Goal: Task Accomplishment & Management: Complete application form

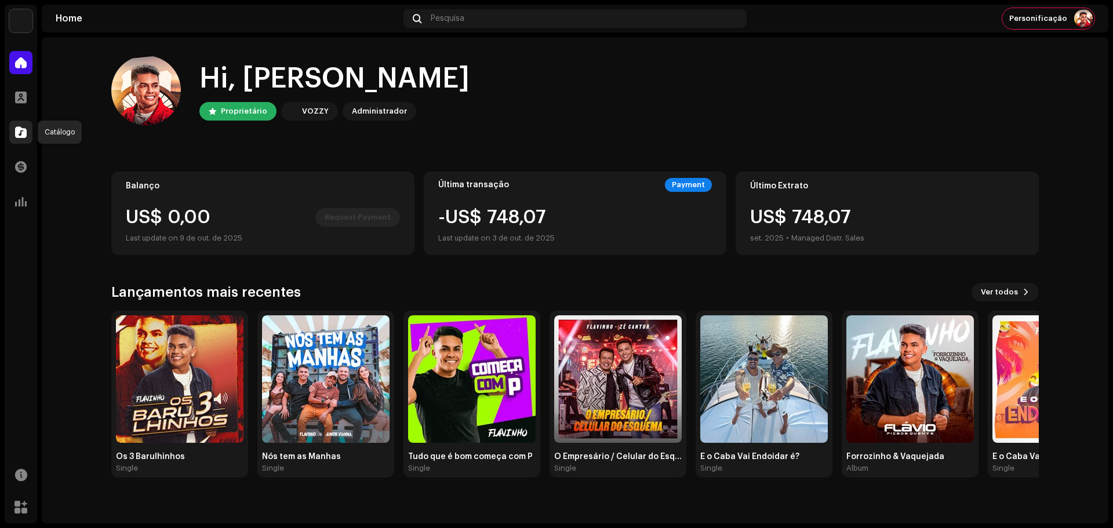
click at [22, 136] on span at bounding box center [21, 132] width 12 height 9
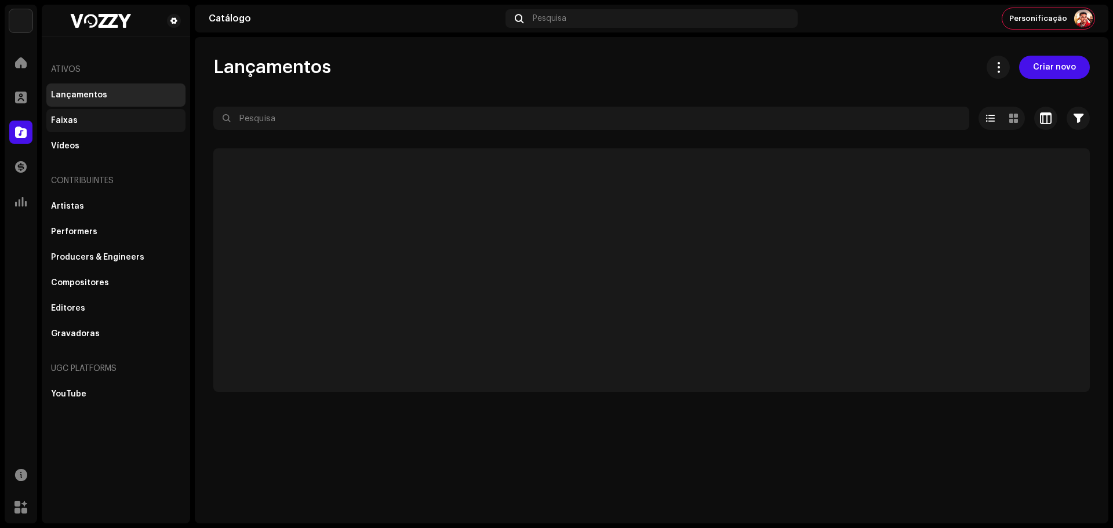
click at [75, 122] on div "Faixas" at bounding box center [116, 120] width 130 height 9
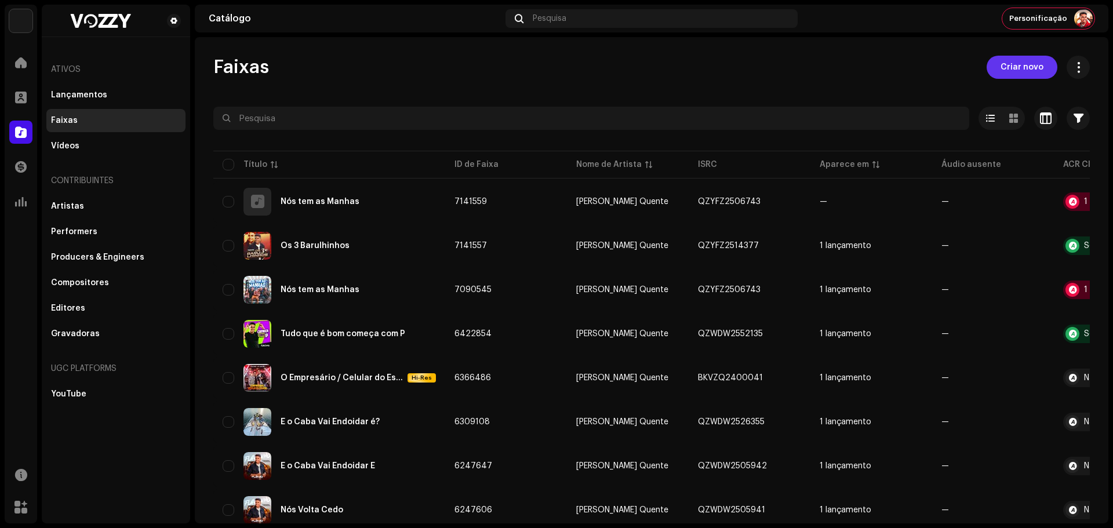
click at [1015, 67] on span "Criar novo" at bounding box center [1022, 67] width 43 height 23
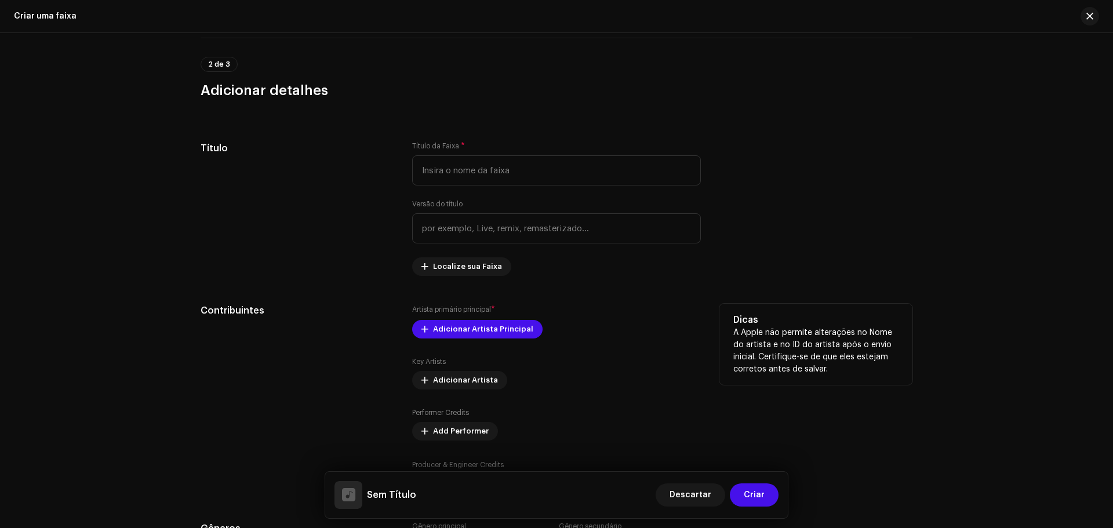
scroll to position [312, 0]
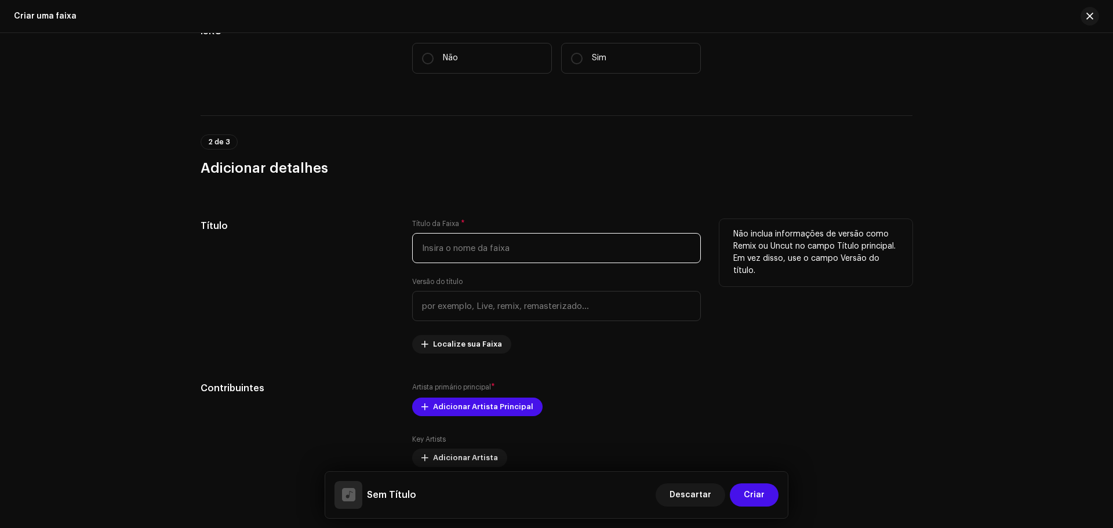
click at [457, 245] on input "text" at bounding box center [556, 248] width 289 height 30
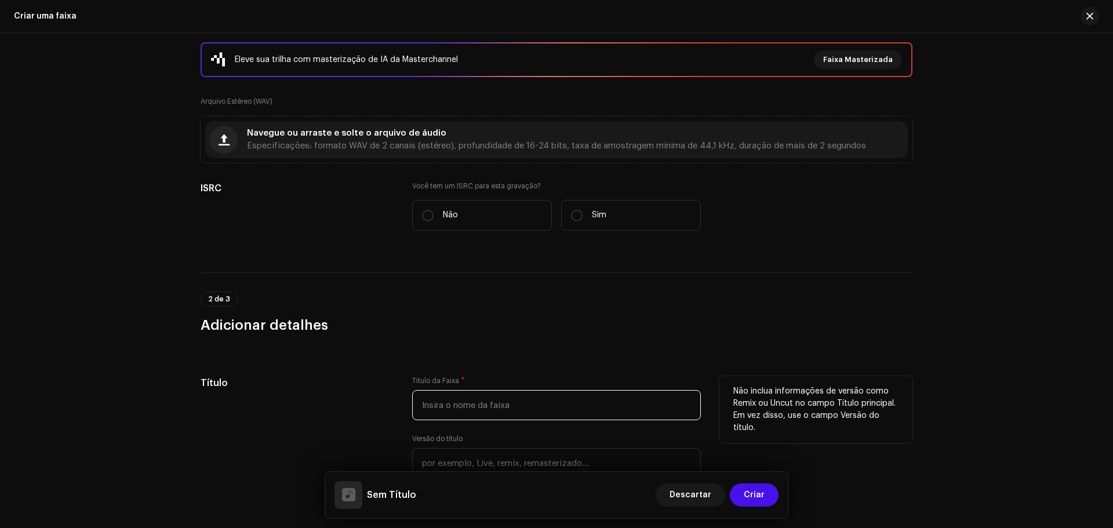
scroll to position [138, 0]
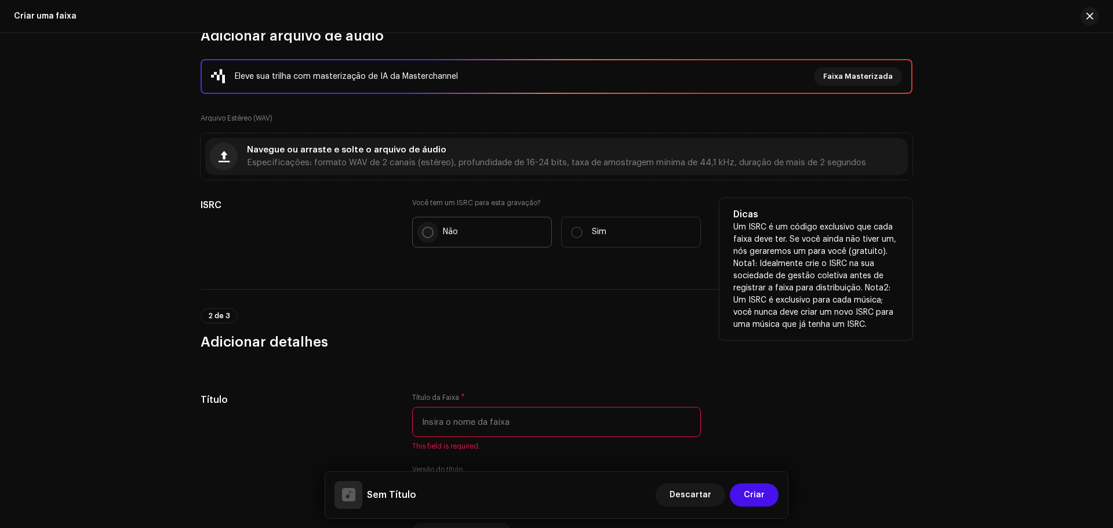
click at [426, 228] on input "Não" at bounding box center [428, 233] width 12 height 12
radio input "true"
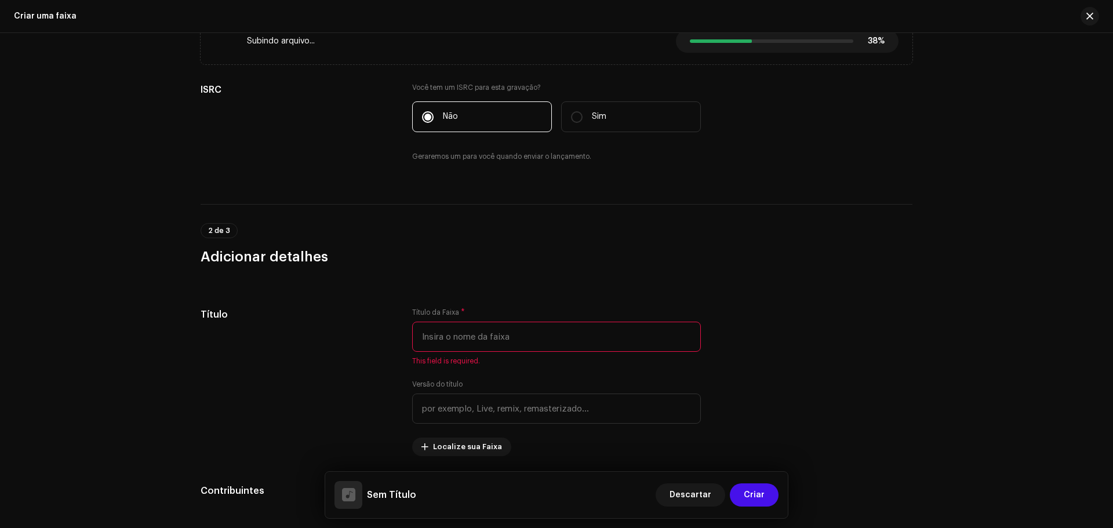
scroll to position [254, 0]
click at [471, 336] on input "text" at bounding box center [556, 336] width 289 height 30
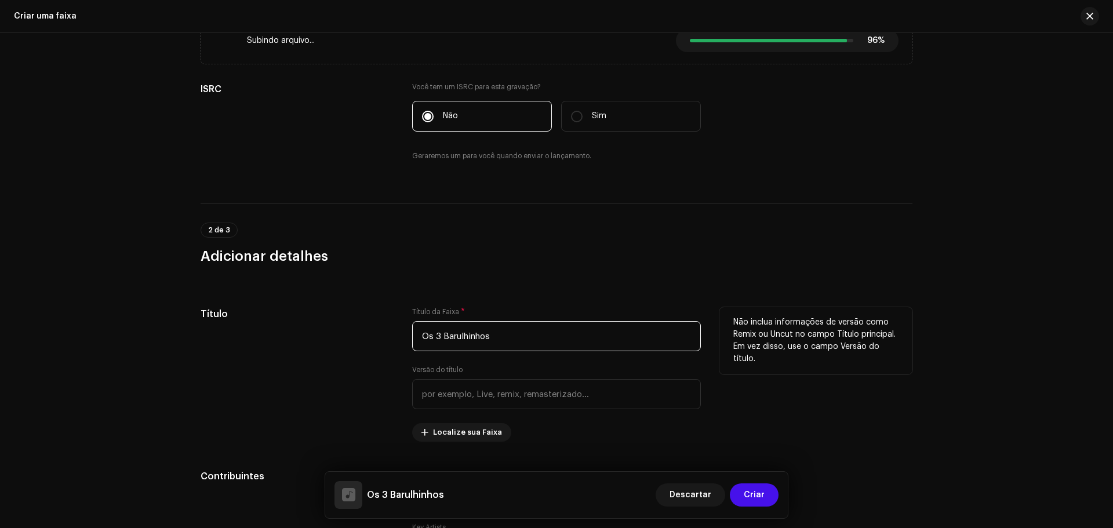
type input "Os 3 Barulhinhos"
click at [344, 386] on div "Título" at bounding box center [297, 374] width 193 height 135
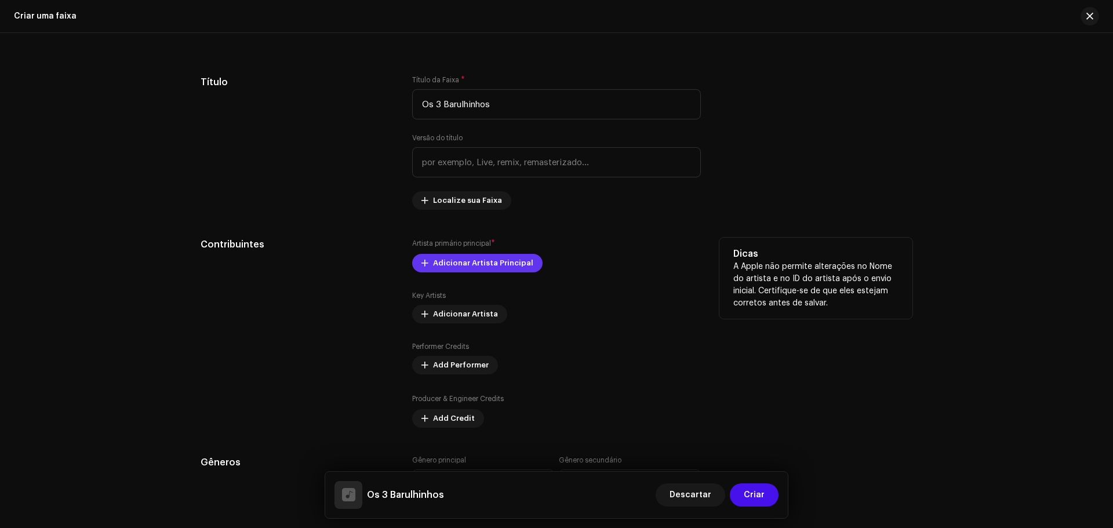
scroll to position [487, 0]
click at [444, 266] on span "Adicionar Artista Principal" at bounding box center [483, 263] width 100 height 23
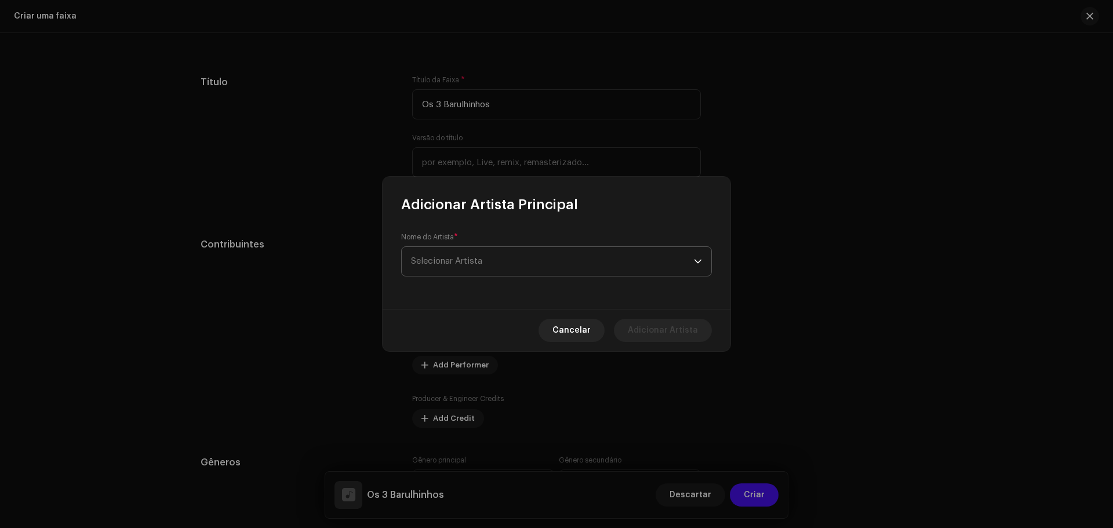
click at [485, 262] on span "Selecionar Artista" at bounding box center [552, 261] width 283 height 29
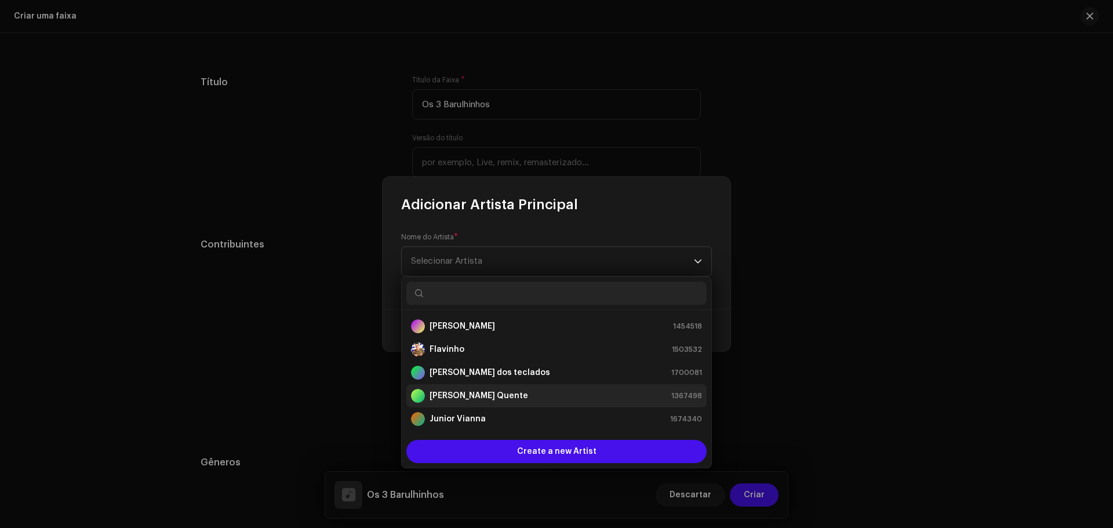
click at [499, 395] on strong "[PERSON_NAME] Quente" at bounding box center [479, 396] width 99 height 12
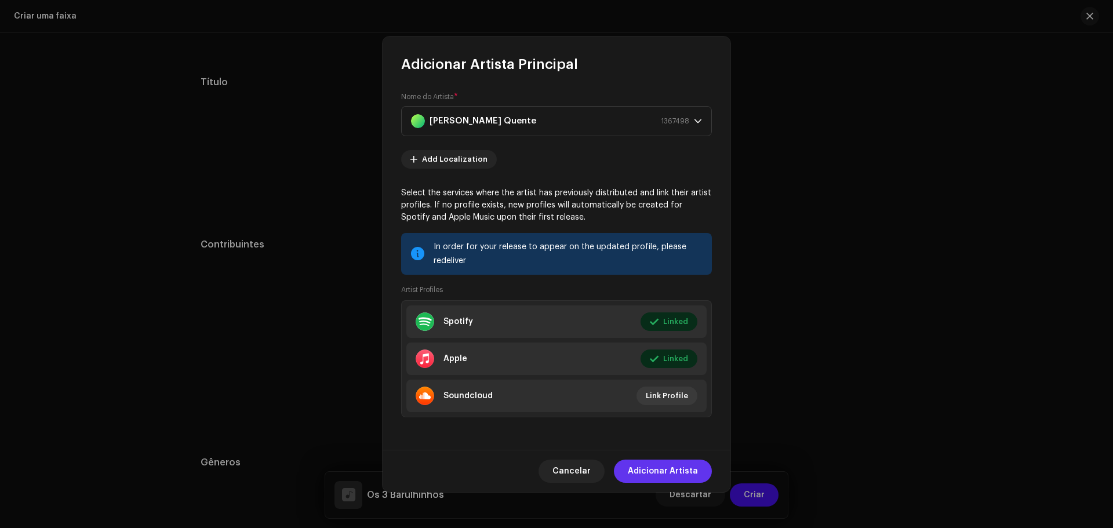
click at [657, 473] on span "Adicionar Artista" at bounding box center [663, 471] width 70 height 23
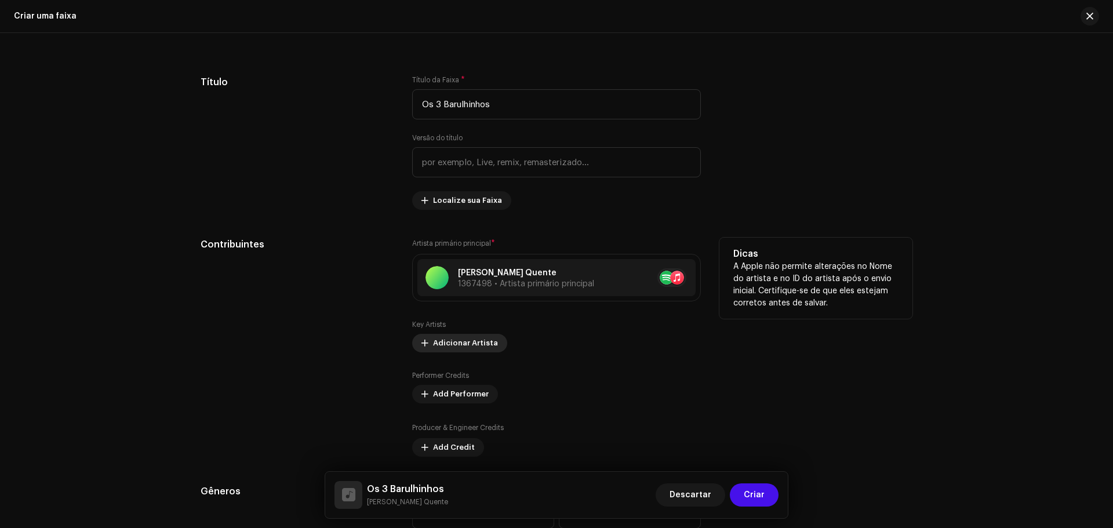
click at [447, 347] on span "Adicionar Artista" at bounding box center [465, 343] width 65 height 23
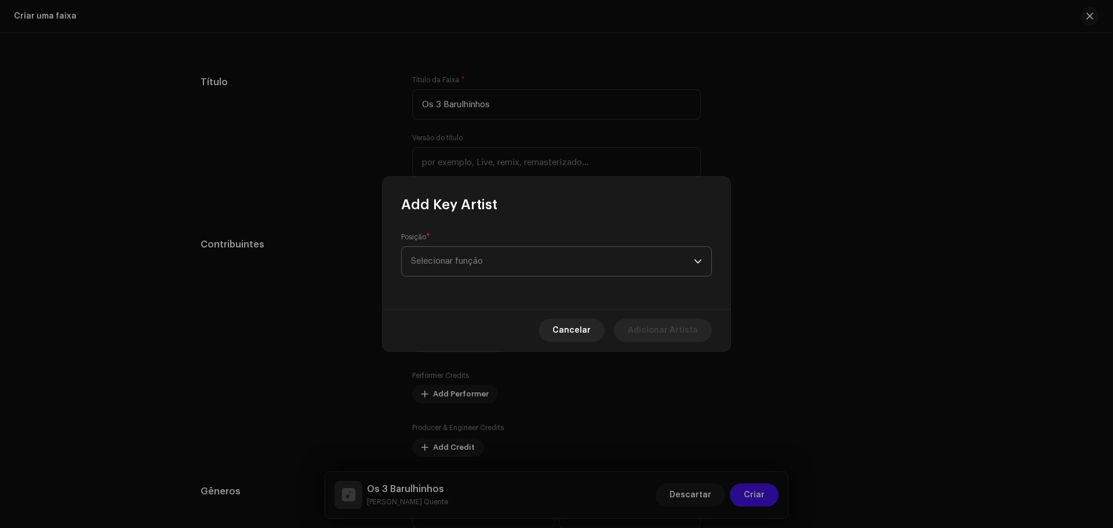
click at [467, 268] on span "Selecionar função" at bounding box center [552, 261] width 283 height 29
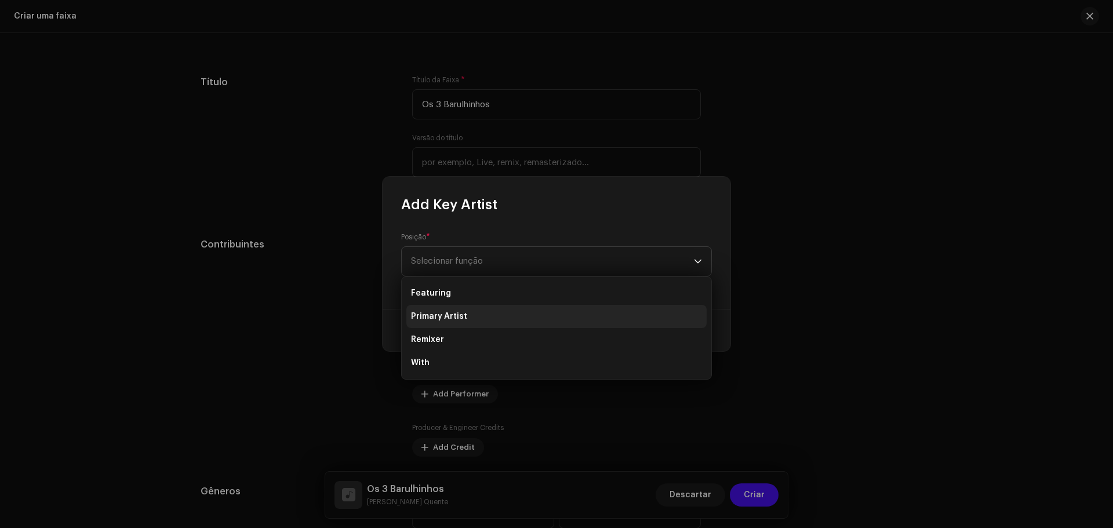
click at [457, 321] on span "Primary Artist" at bounding box center [439, 317] width 56 height 12
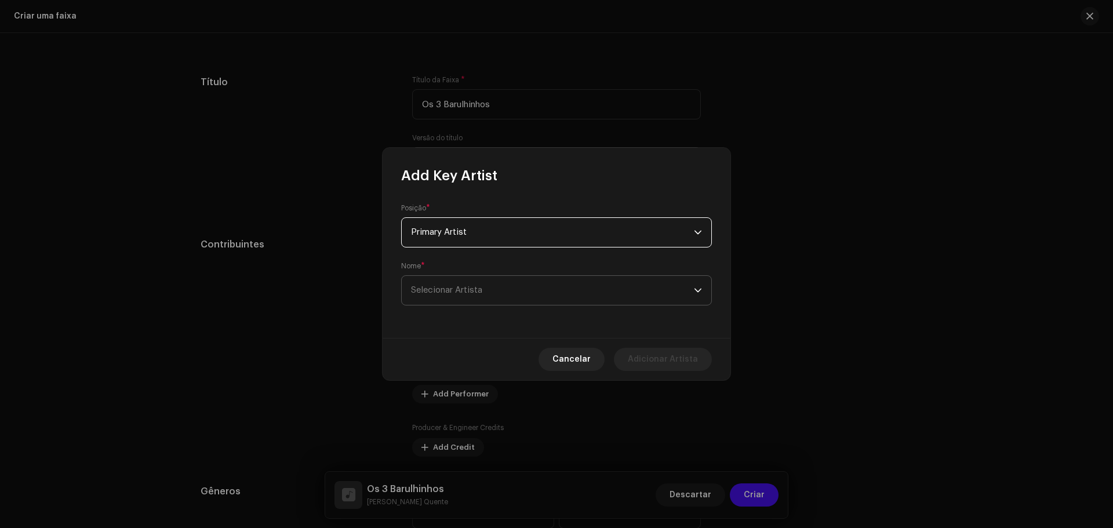
click at [475, 289] on span "Selecionar Artista" at bounding box center [446, 290] width 71 height 9
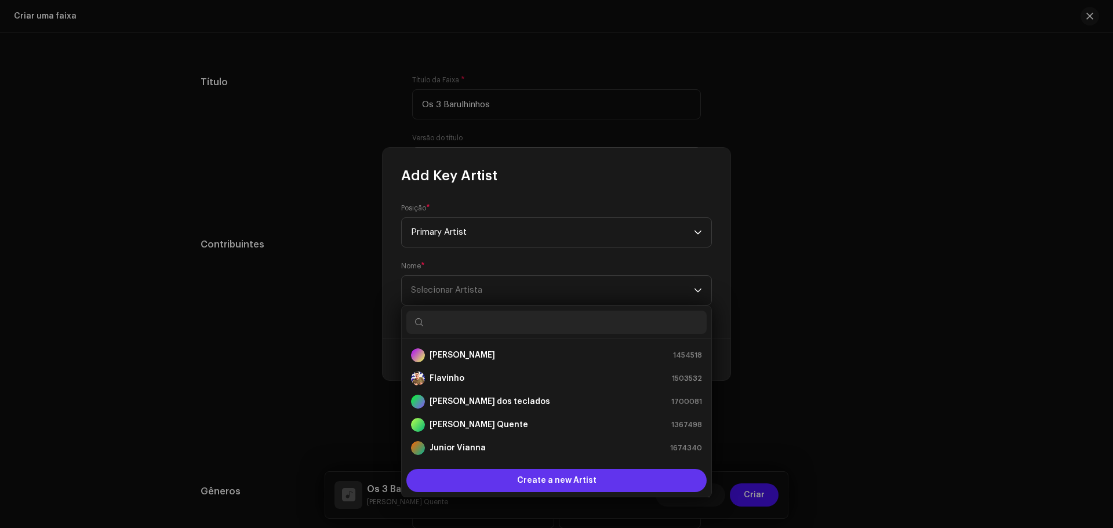
scroll to position [19, 0]
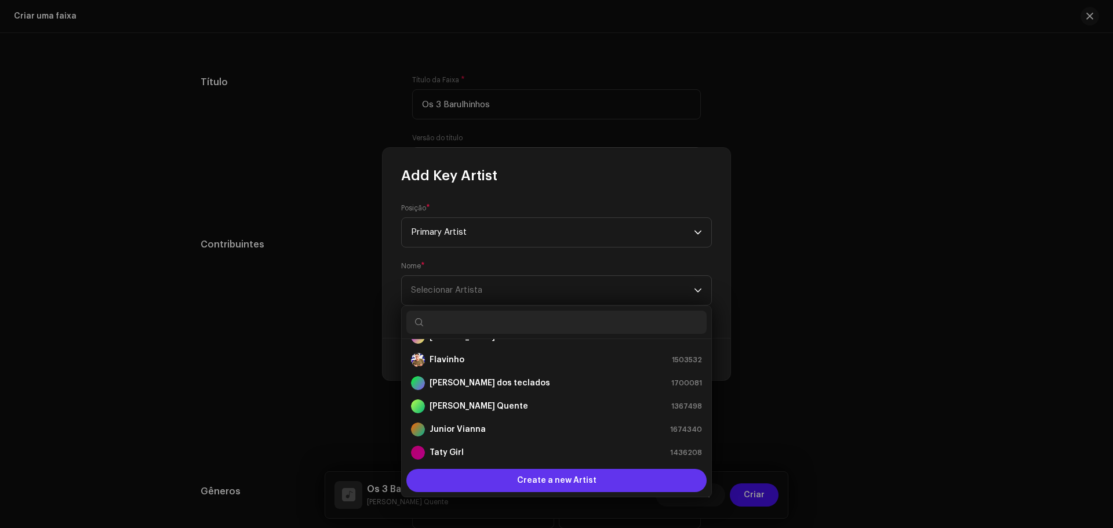
click at [544, 473] on span "Create a new Artist" at bounding box center [556, 480] width 79 height 23
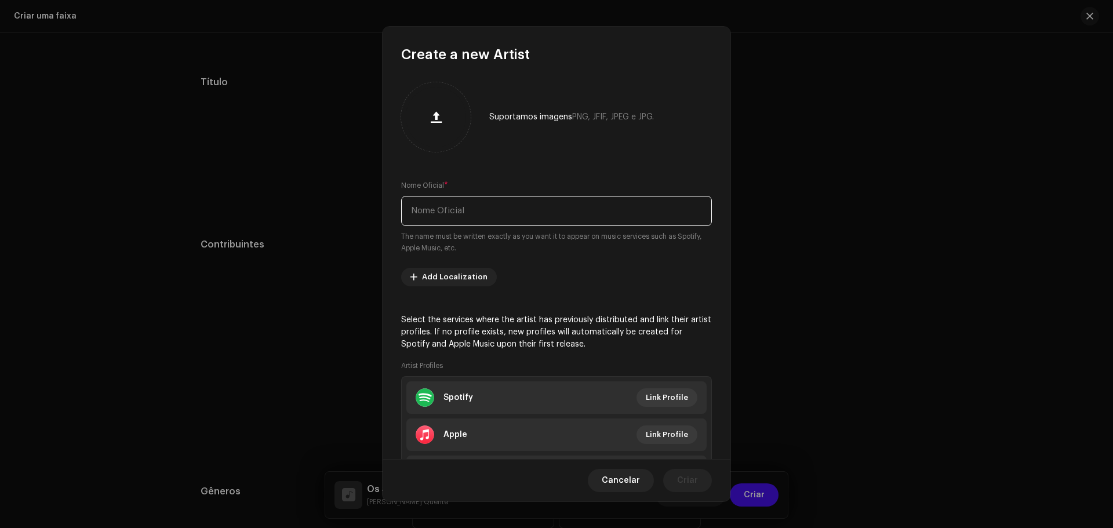
click at [456, 211] on input "text" at bounding box center [556, 211] width 311 height 30
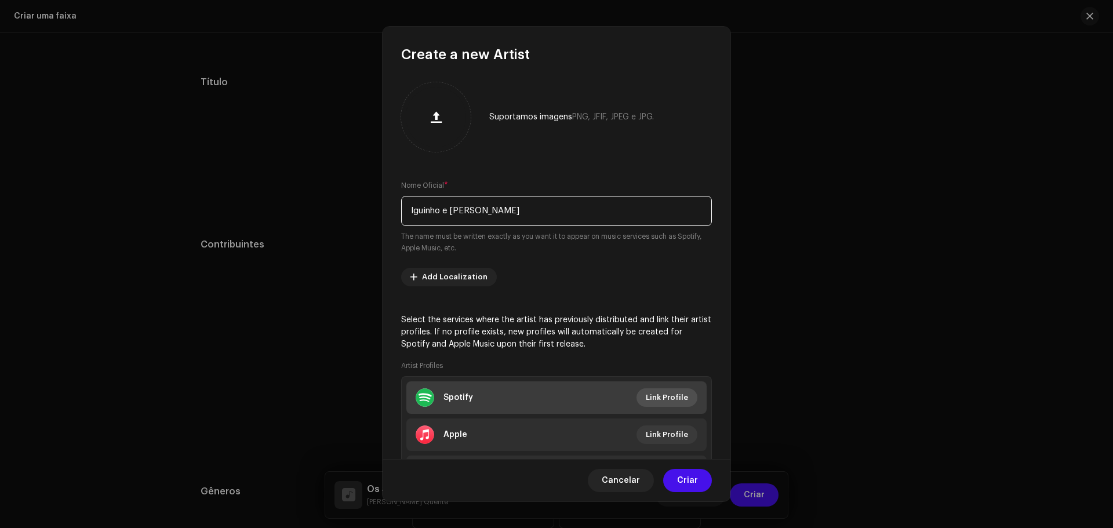
type input "Iguinho e [PERSON_NAME]"
click at [677, 397] on span "Link Profile" at bounding box center [667, 397] width 42 height 23
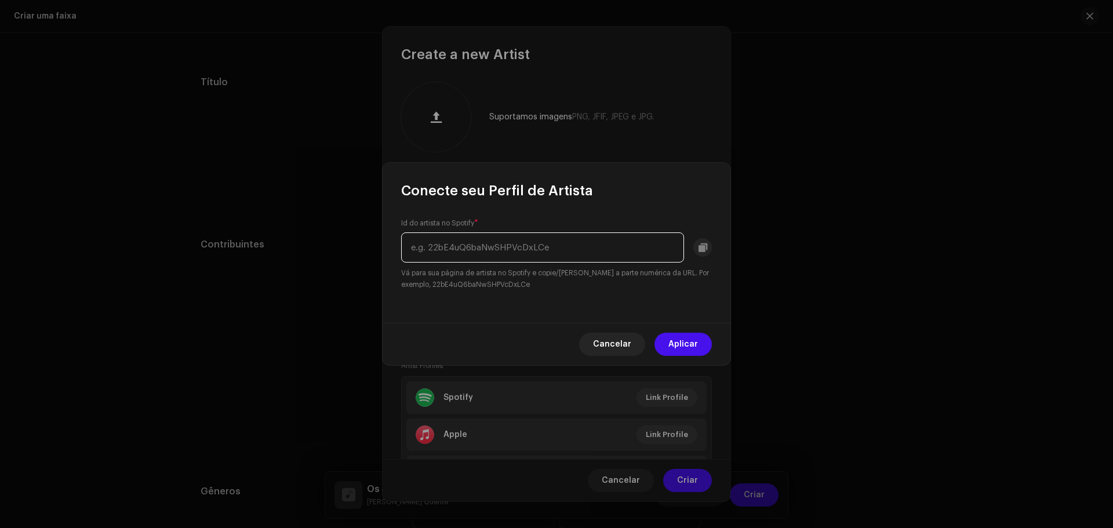
click at [502, 242] on input "text" at bounding box center [542, 248] width 283 height 30
paste input "[URL][DOMAIN_NAME]"
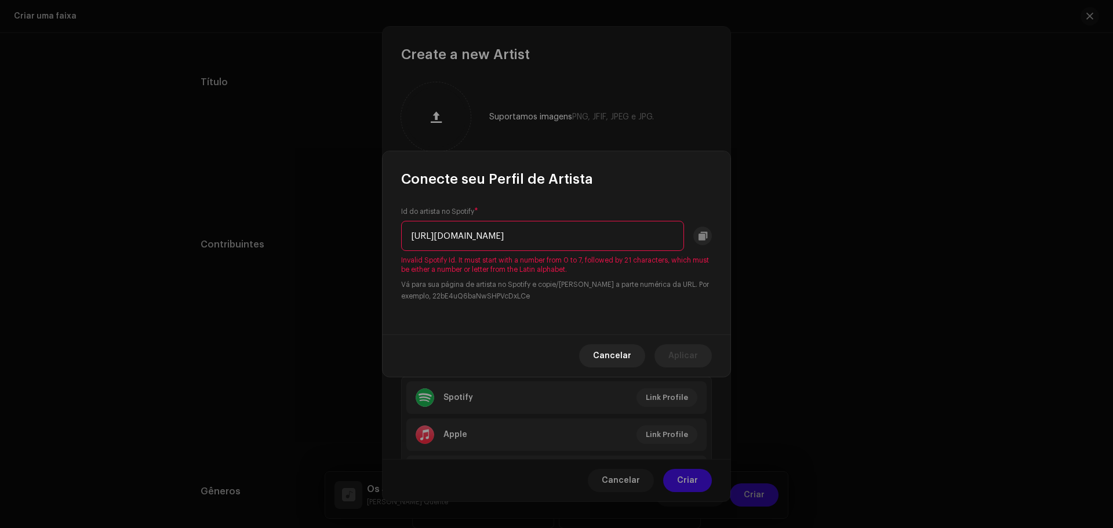
scroll to position [0, 0]
drag, startPoint x: 437, startPoint y: 235, endPoint x: 228, endPoint y: 229, distance: 208.3
click at [228, 229] on div "Conecte seu Perfil de Artista Id do artista no Spotify * [URL][DOMAIN_NAME] Inv…" at bounding box center [556, 264] width 1113 height 528
drag, startPoint x: 523, startPoint y: 235, endPoint x: 683, endPoint y: 236, distance: 160.1
click at [683, 236] on input "45MLFvHRAGIOvnslTnzS8C?si=SjuxBDZrQeyP3y8UXPAKvg" at bounding box center [542, 236] width 283 height 30
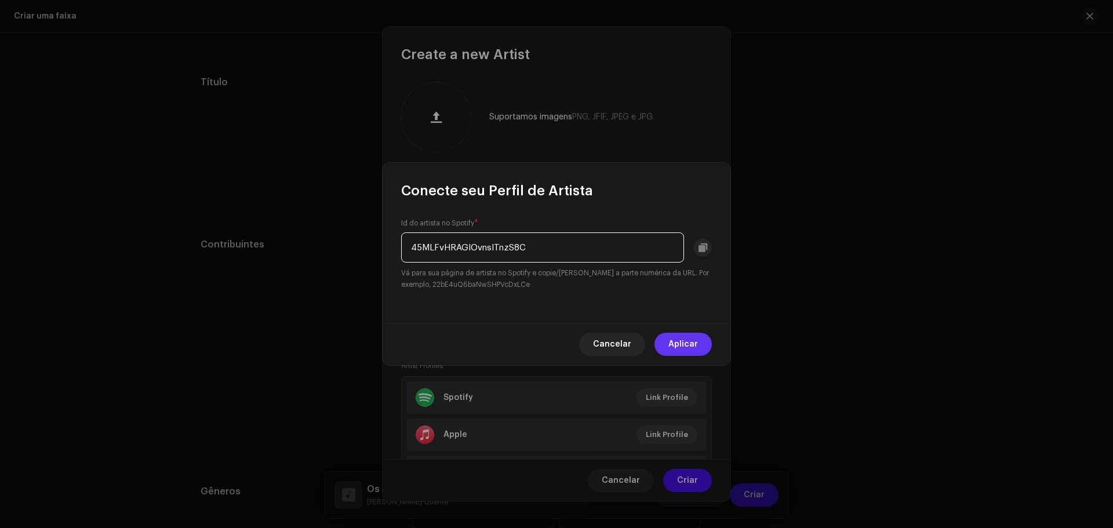
type input "45MLFvHRAGIOvnslTnzS8C"
click at [676, 336] on span "Aplicar" at bounding box center [684, 344] width 30 height 23
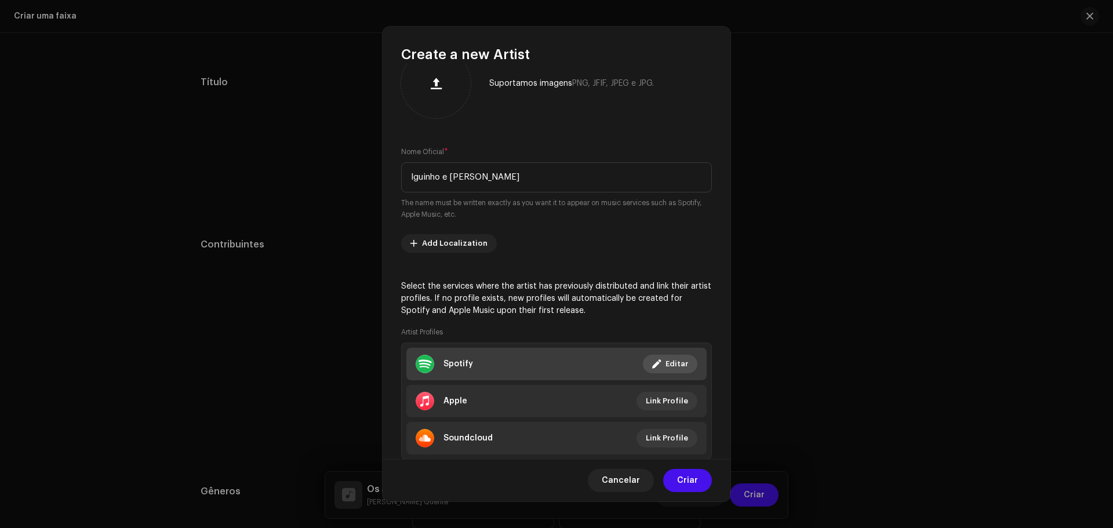
scroll to position [66, 0]
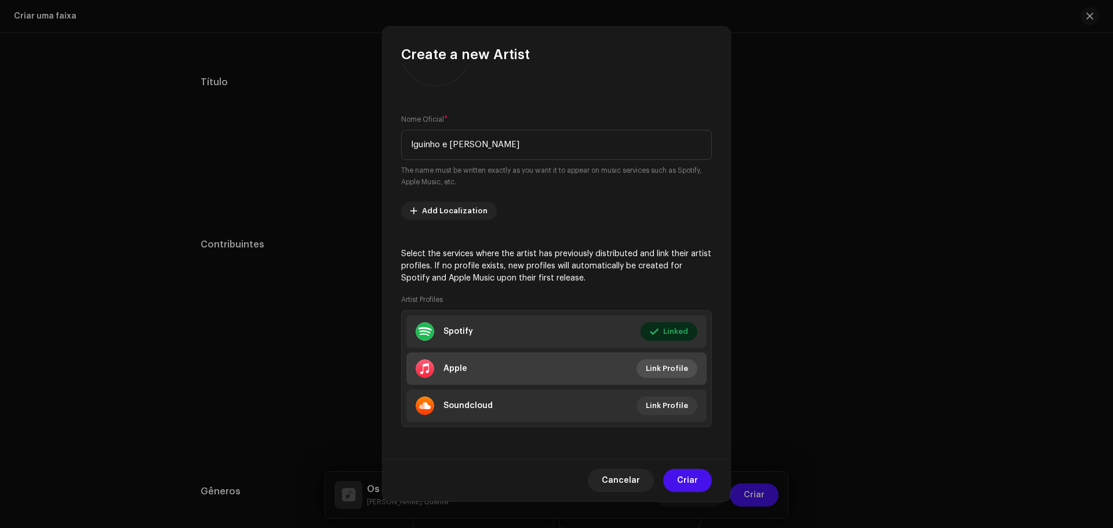
click at [671, 374] on span "Link Profile" at bounding box center [667, 368] width 42 height 23
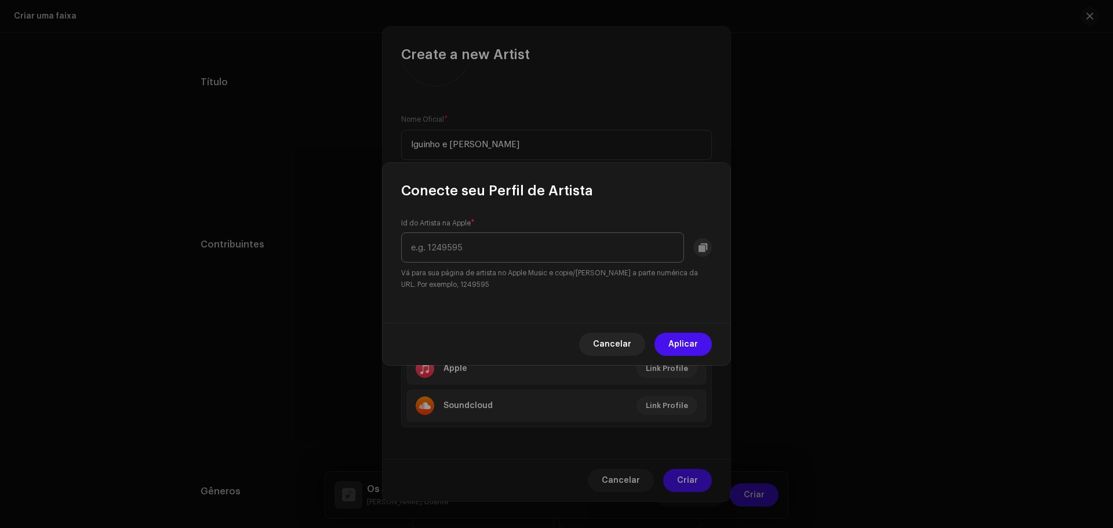
click at [525, 245] on input "text" at bounding box center [542, 248] width 283 height 30
type input "1540406246"
click at [694, 340] on span "Aplicar" at bounding box center [684, 344] width 30 height 23
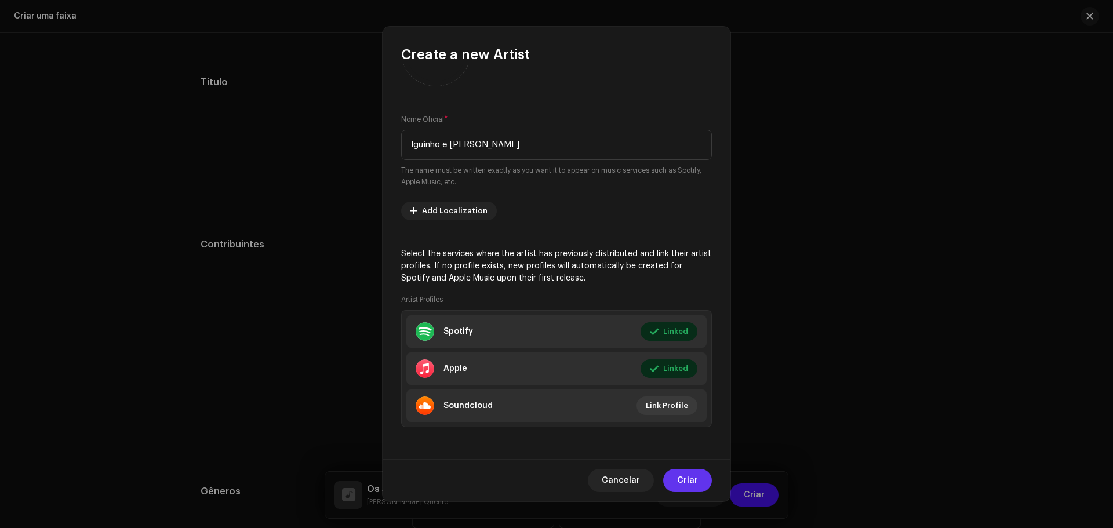
click at [688, 484] on span "Criar" at bounding box center [687, 480] width 21 height 23
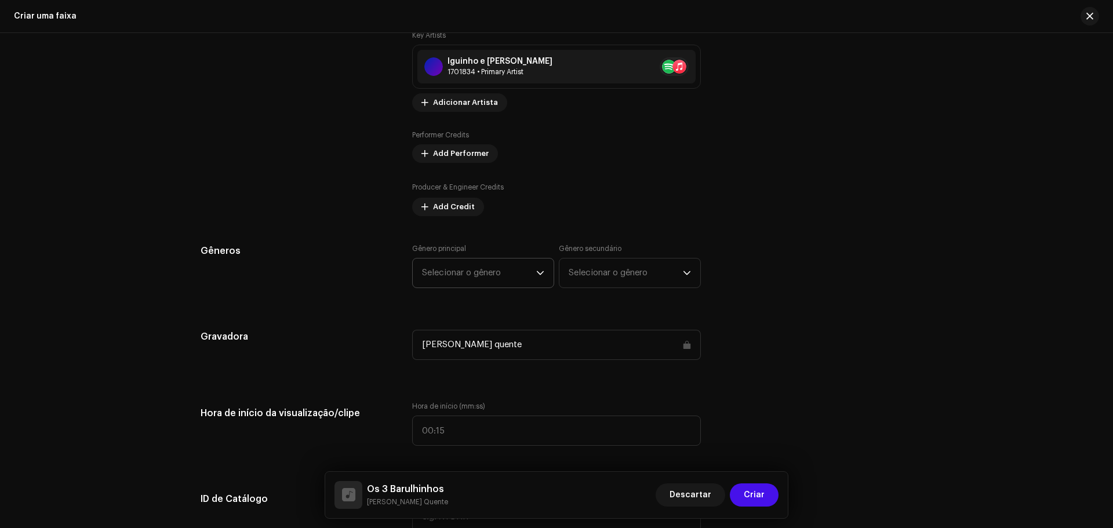
scroll to position [777, 0]
click at [484, 272] on span "Selecionar o gênero" at bounding box center [479, 272] width 114 height 29
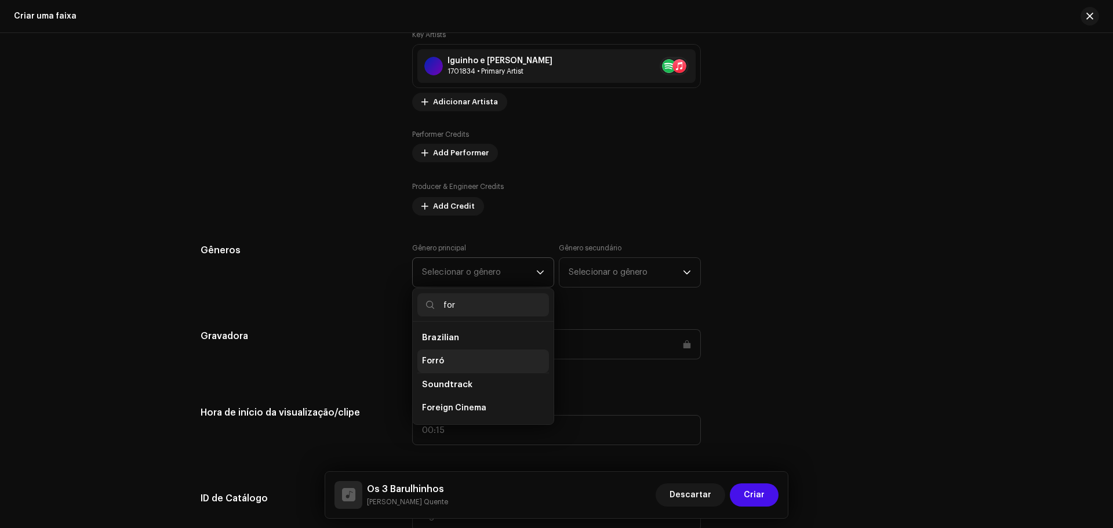
type input "for"
click at [440, 367] on span "Forró" at bounding box center [433, 361] width 22 height 12
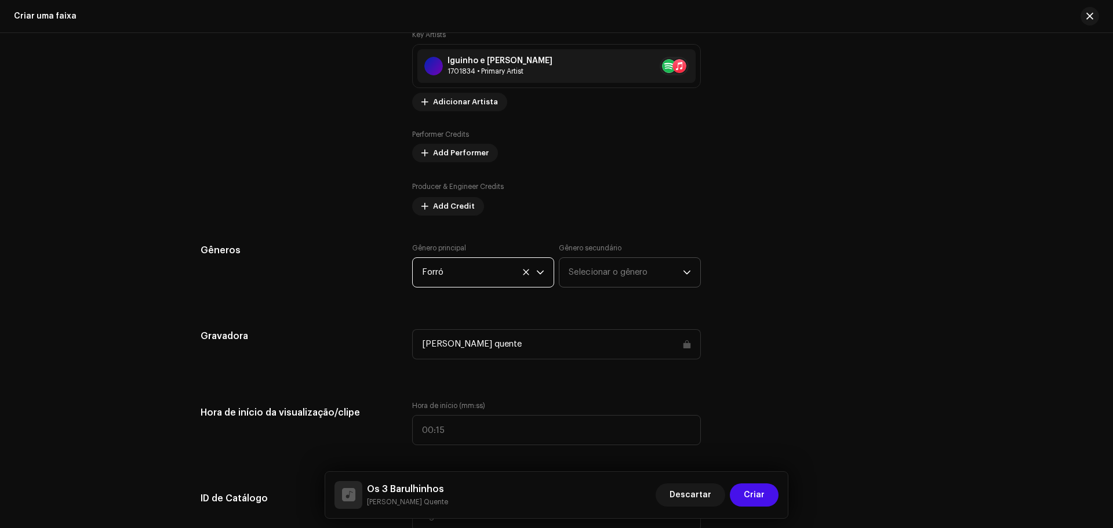
click at [624, 275] on span "Selecionar o gênero" at bounding box center [626, 272] width 114 height 29
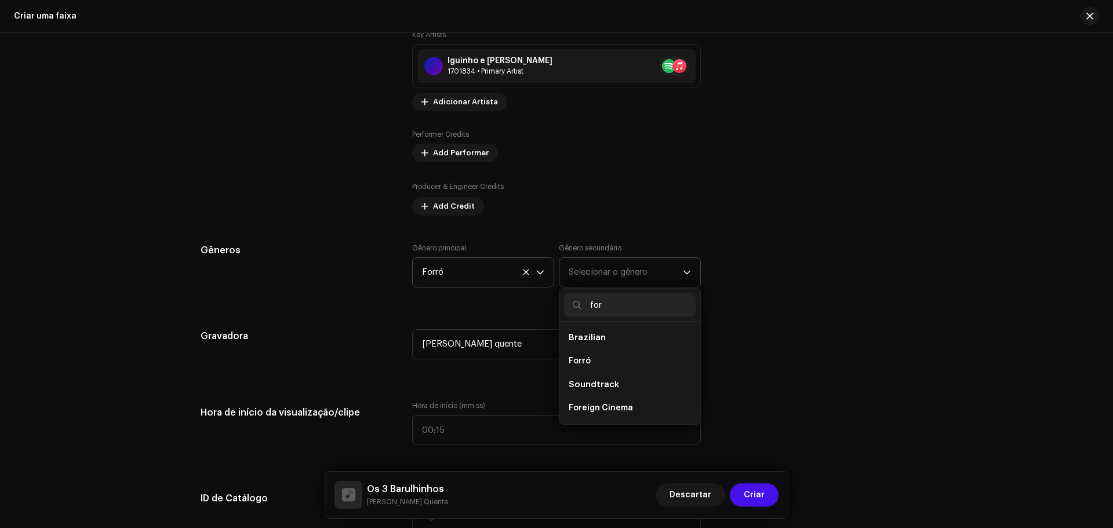
click at [592, 332] on li "Brazilian" at bounding box center [630, 337] width 132 height 23
click at [592, 339] on span "Brazilian" at bounding box center [587, 337] width 37 height 9
click at [600, 307] on input "for" at bounding box center [630, 304] width 132 height 23
type input "f"
type input "p"
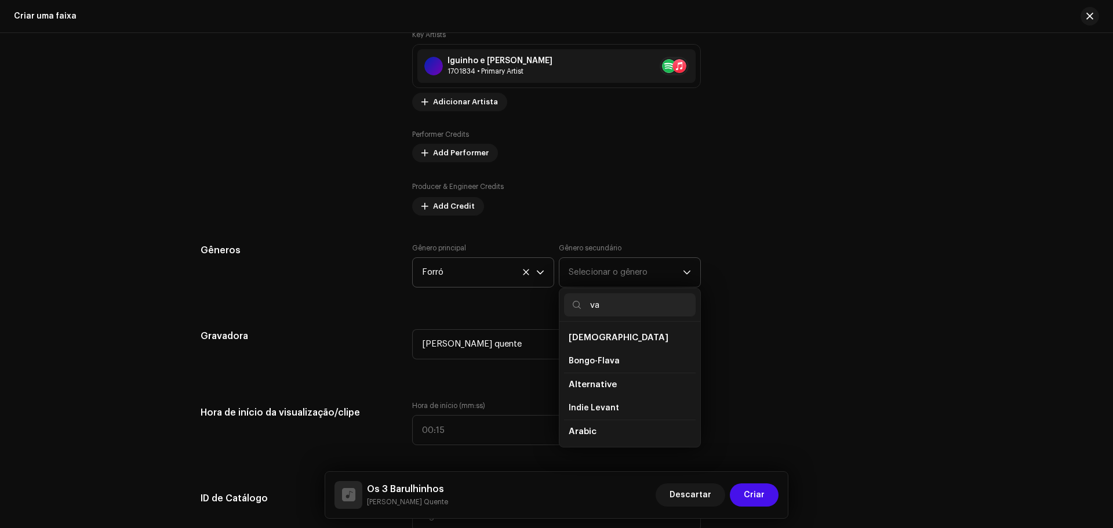
type input "v"
type input "bra"
click at [579, 361] on span "Brazilian" at bounding box center [587, 361] width 36 height 12
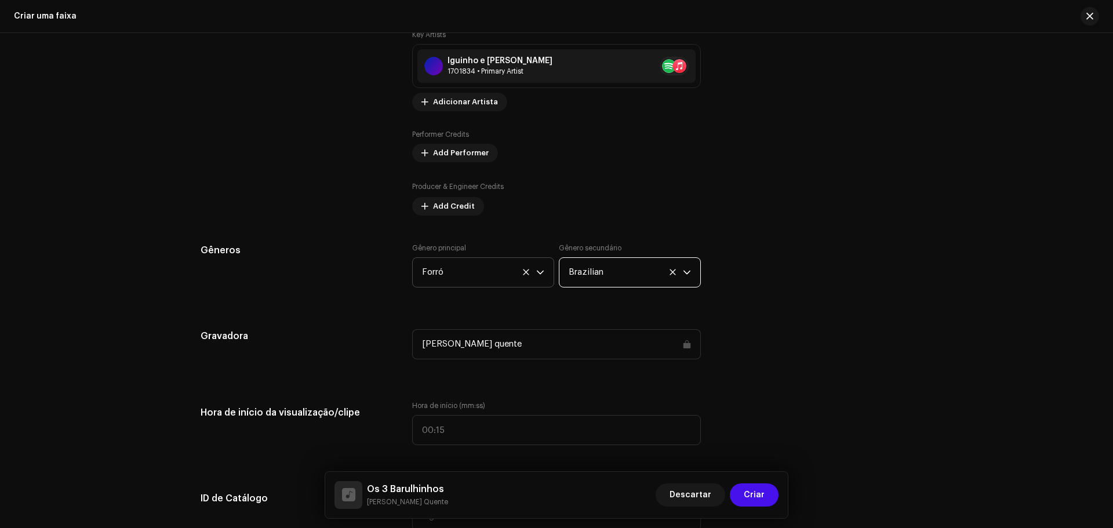
click at [783, 329] on div "Gravadora [PERSON_NAME] quente" at bounding box center [557, 351] width 712 height 44
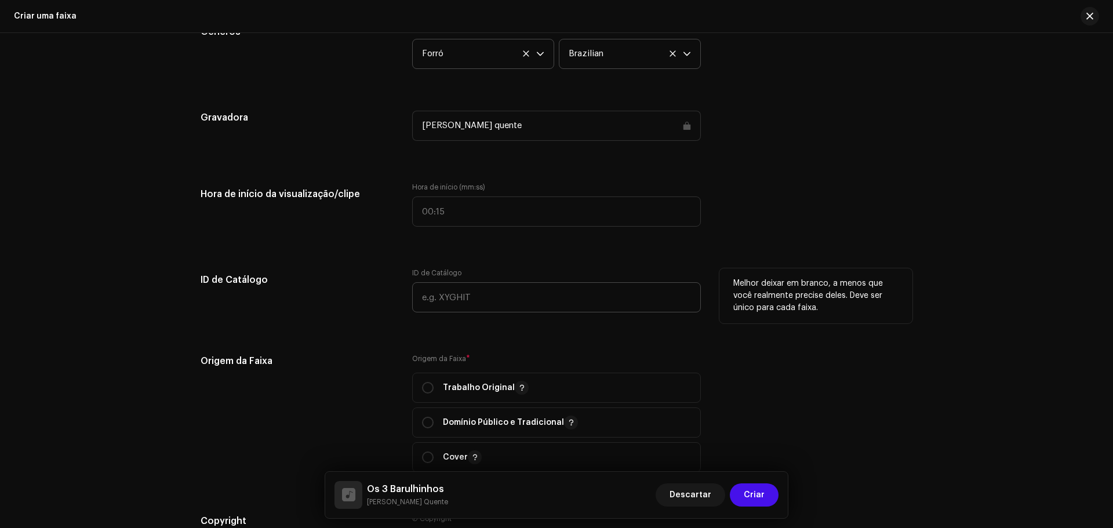
scroll to position [1067, 0]
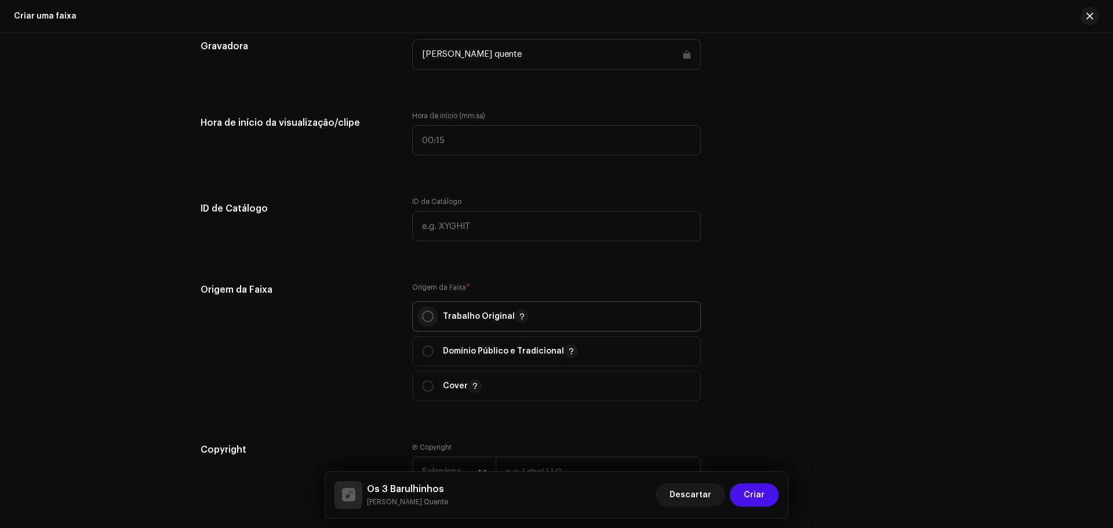
click at [422, 316] on input "radio" at bounding box center [428, 317] width 12 height 12
radio input "true"
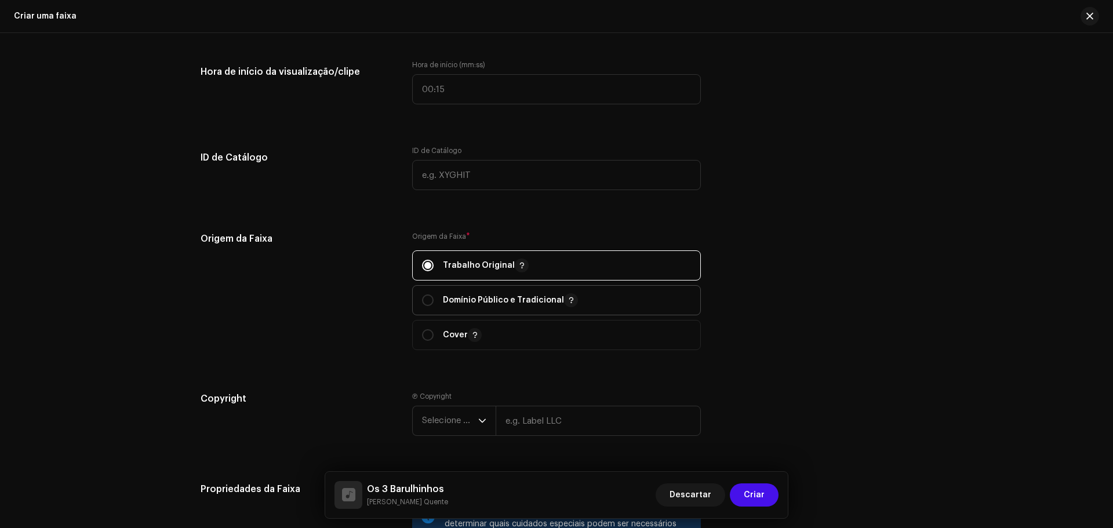
scroll to position [1241, 0]
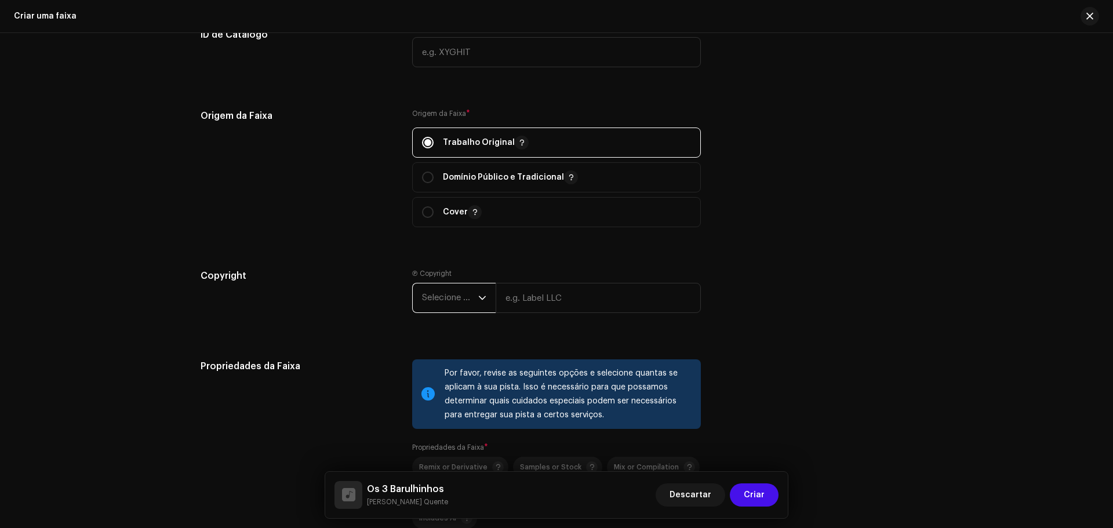
click at [442, 297] on span "Selecione o ano" at bounding box center [450, 298] width 56 height 29
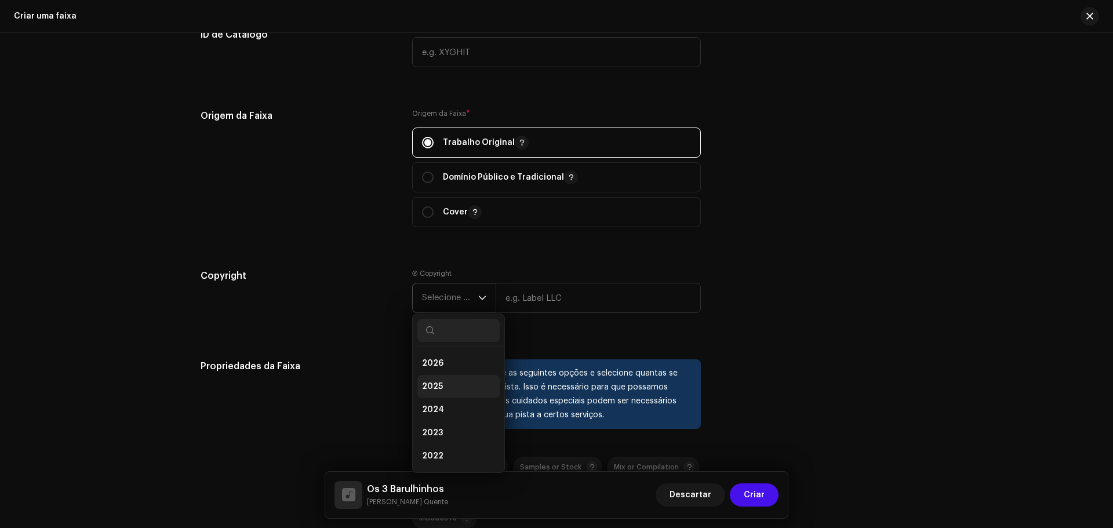
click at [438, 386] on span "2025" at bounding box center [432, 387] width 21 height 12
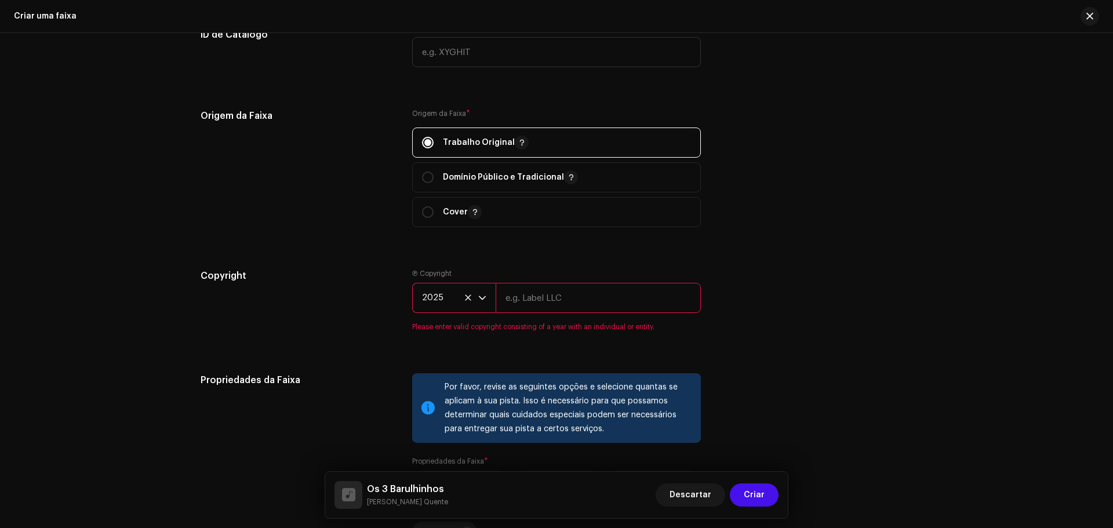
click at [535, 302] on input "text" at bounding box center [598, 298] width 205 height 30
type input "[PERSON_NAME] Quente"
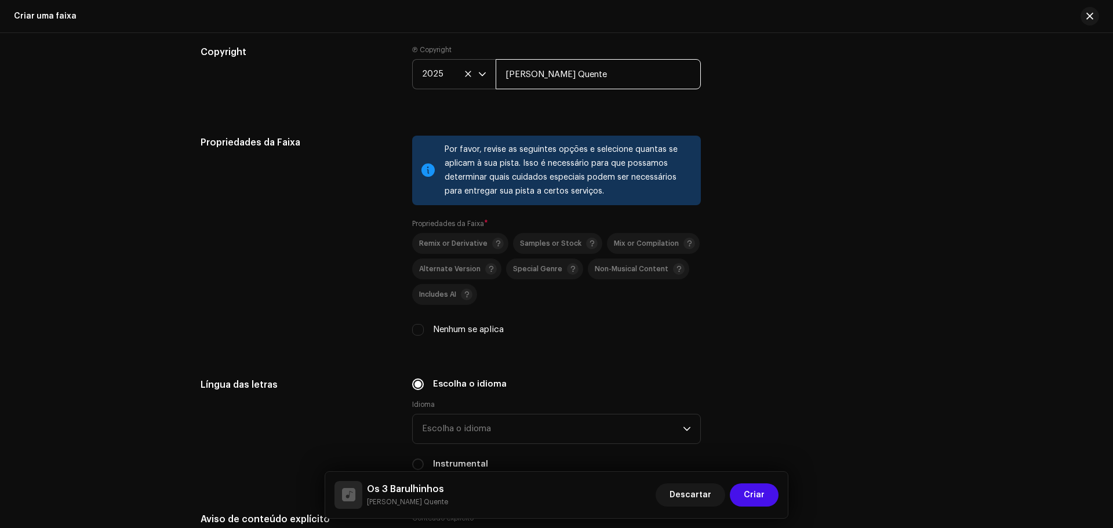
scroll to position [1473, 0]
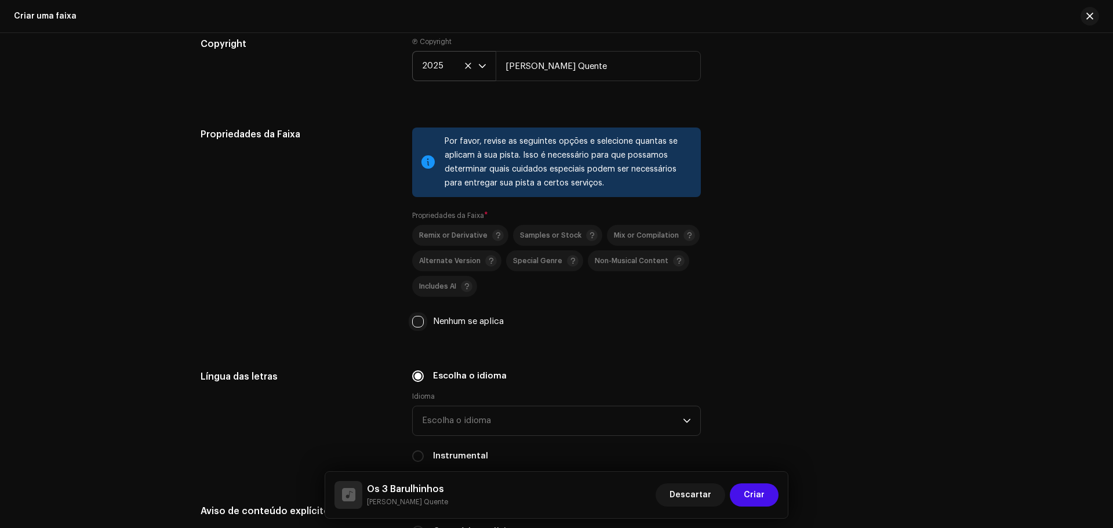
click at [415, 320] on input "Nenhum se aplica" at bounding box center [418, 322] width 12 height 12
checkbox input "true"
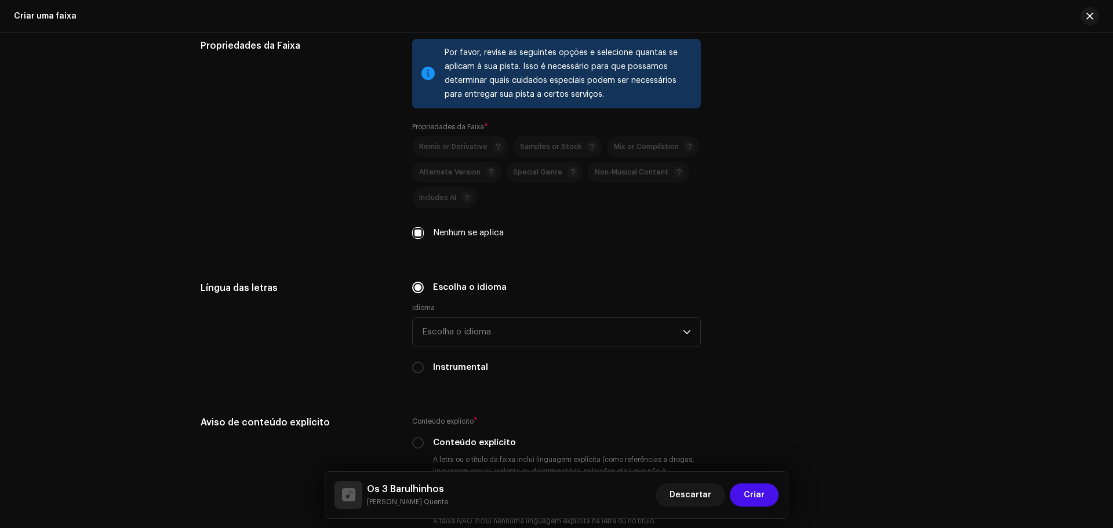
scroll to position [1647, 0]
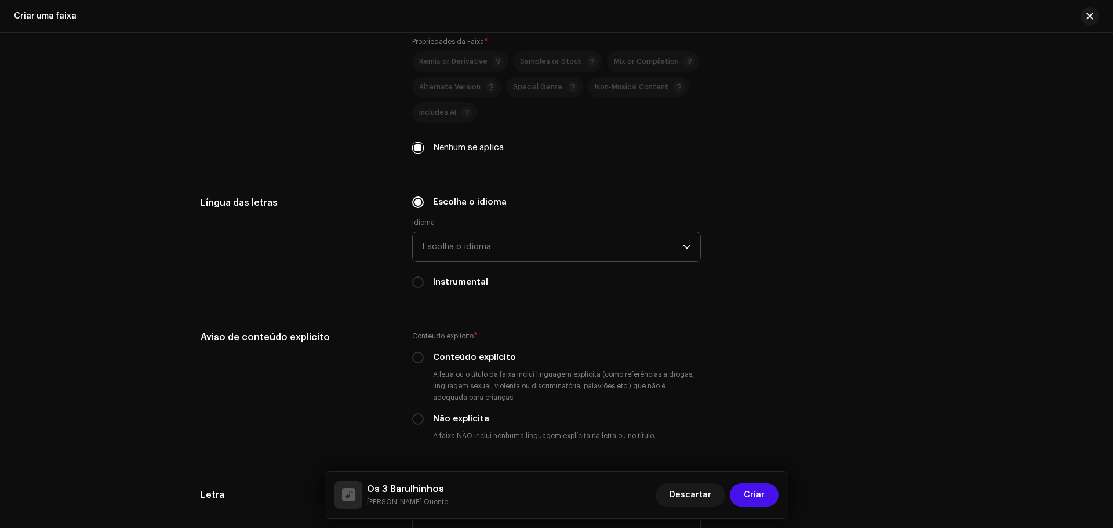
click at [476, 252] on span "Escolha o idioma" at bounding box center [552, 247] width 261 height 29
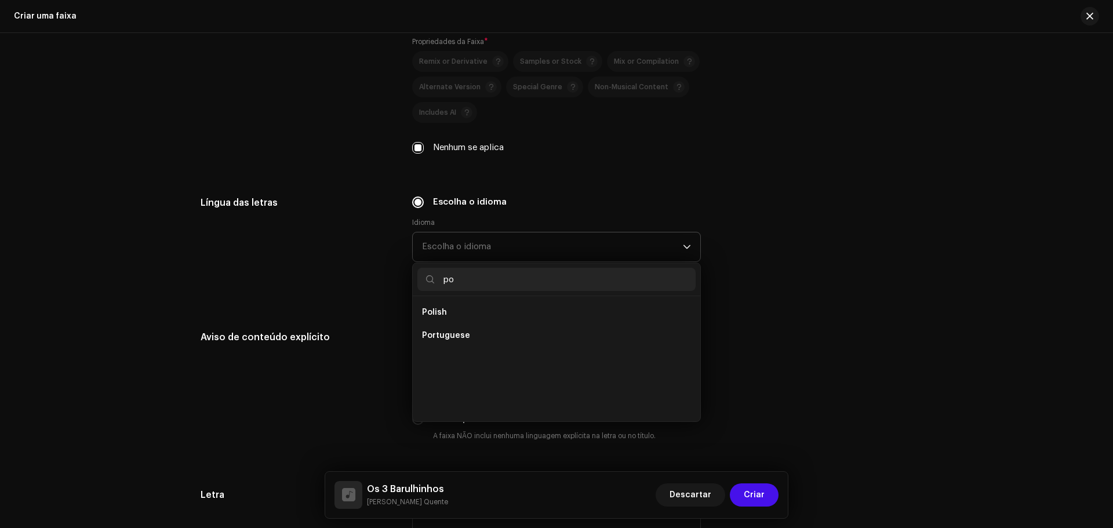
scroll to position [0, 0]
type input "por"
click at [442, 315] on span "Portuguese" at bounding box center [446, 313] width 48 height 12
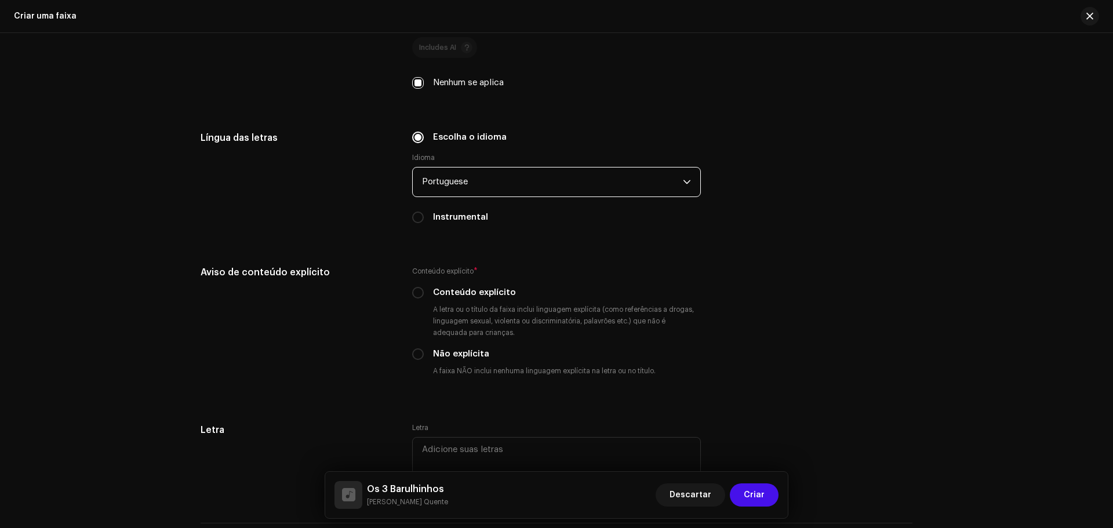
scroll to position [1821, 0]
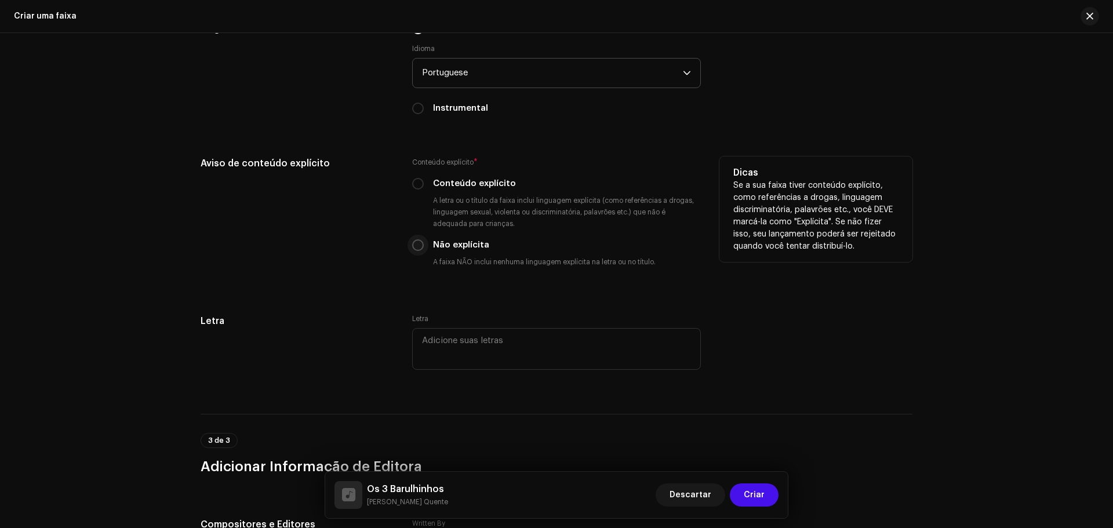
click at [414, 248] on input "Não explícita" at bounding box center [418, 246] width 12 height 12
radio input "true"
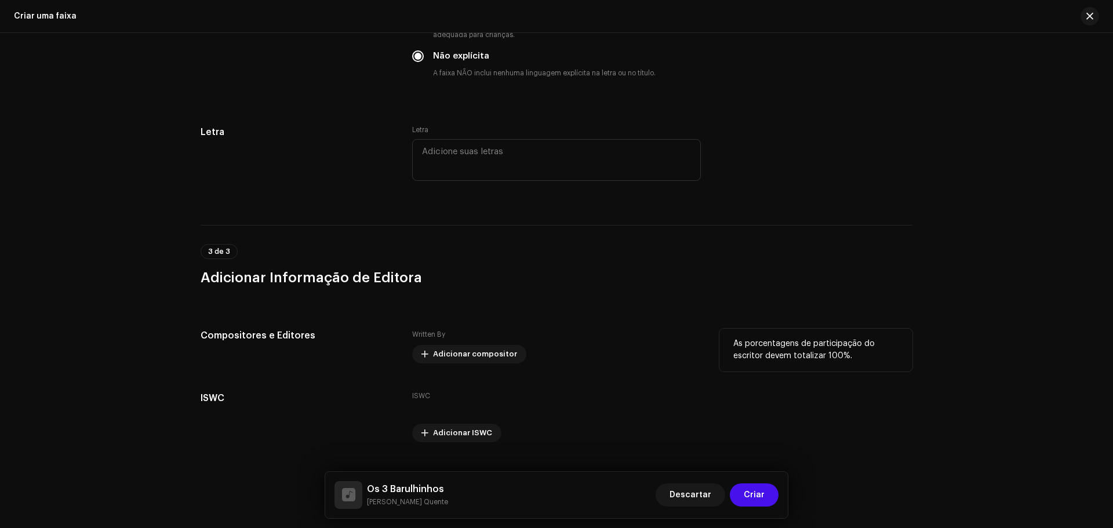
scroll to position [2036, 0]
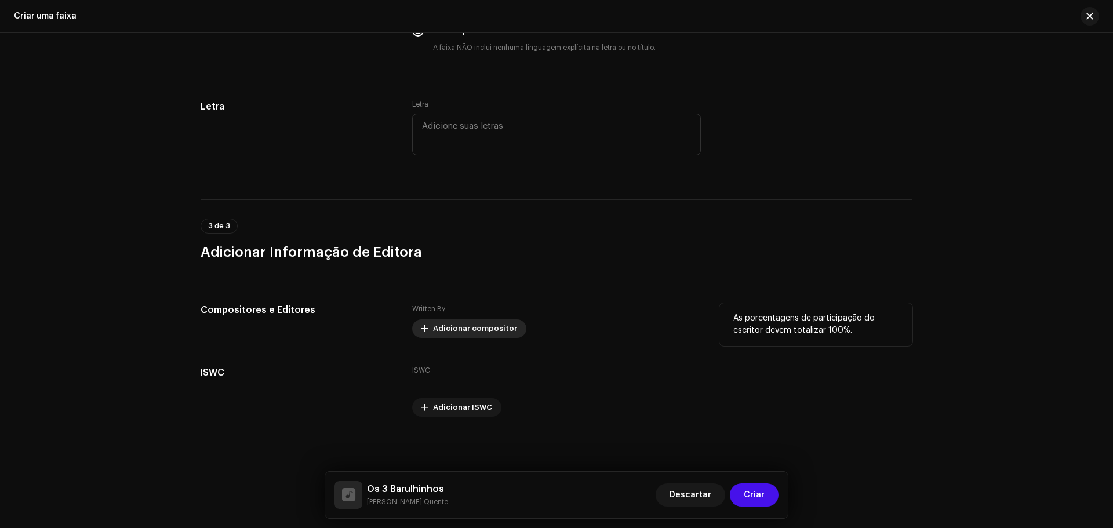
click at [449, 334] on span "Adicionar compositor" at bounding box center [475, 328] width 84 height 23
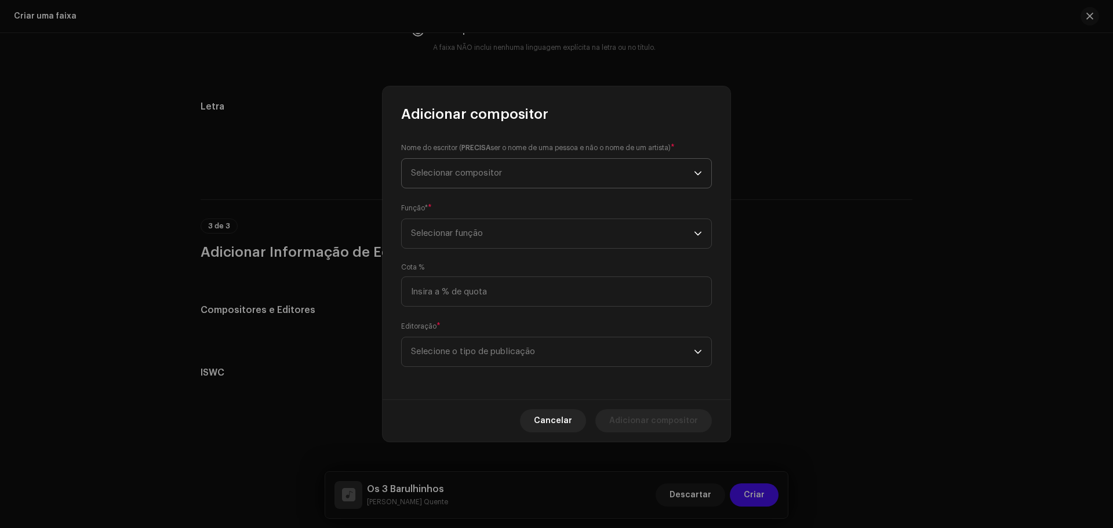
click at [472, 187] on span "Selecionar compositor" at bounding box center [552, 173] width 283 height 29
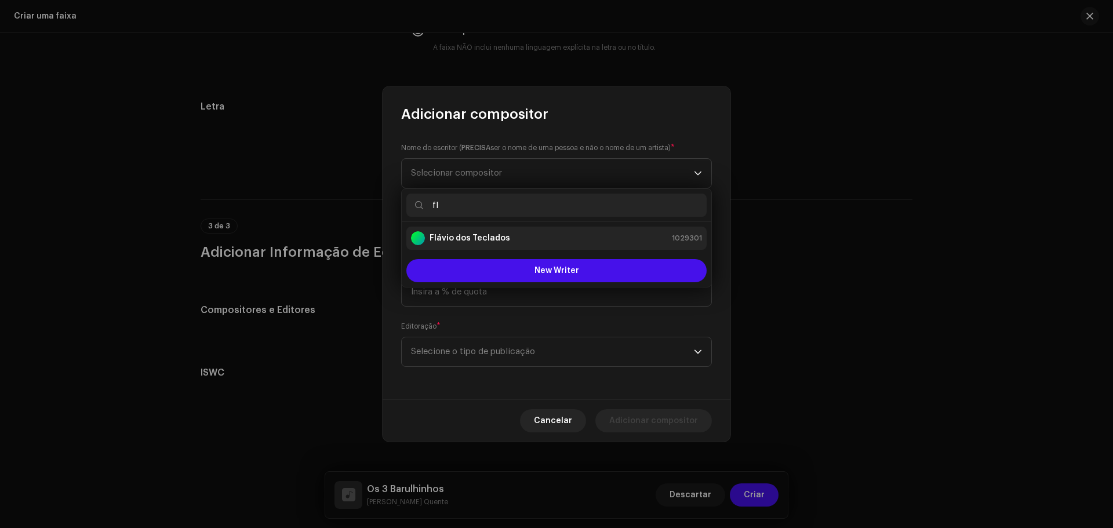
type input "fl"
click at [475, 238] on strong "Flávio dos Teclados" at bounding box center [470, 239] width 81 height 12
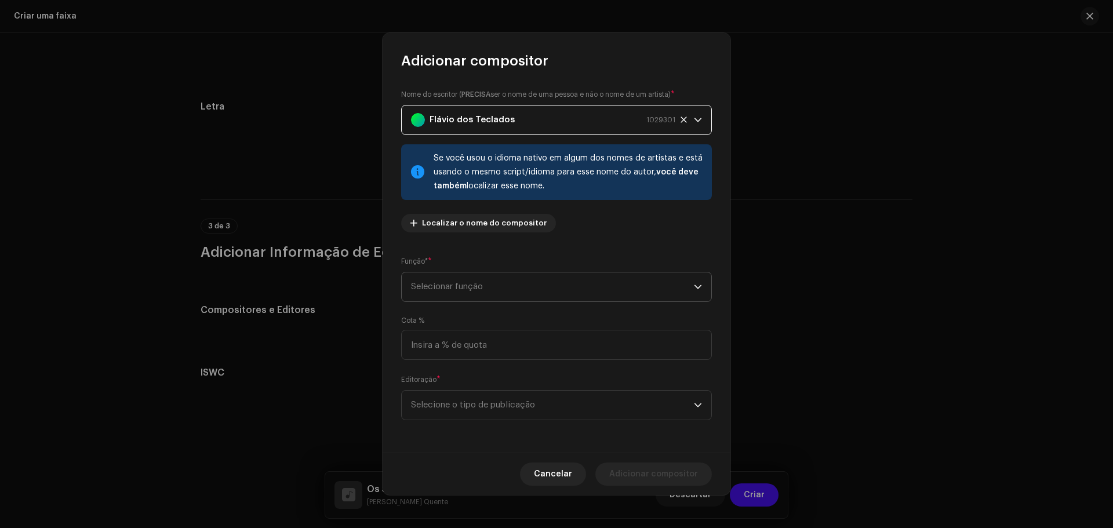
click at [462, 296] on span "Selecionar função" at bounding box center [552, 287] width 283 height 29
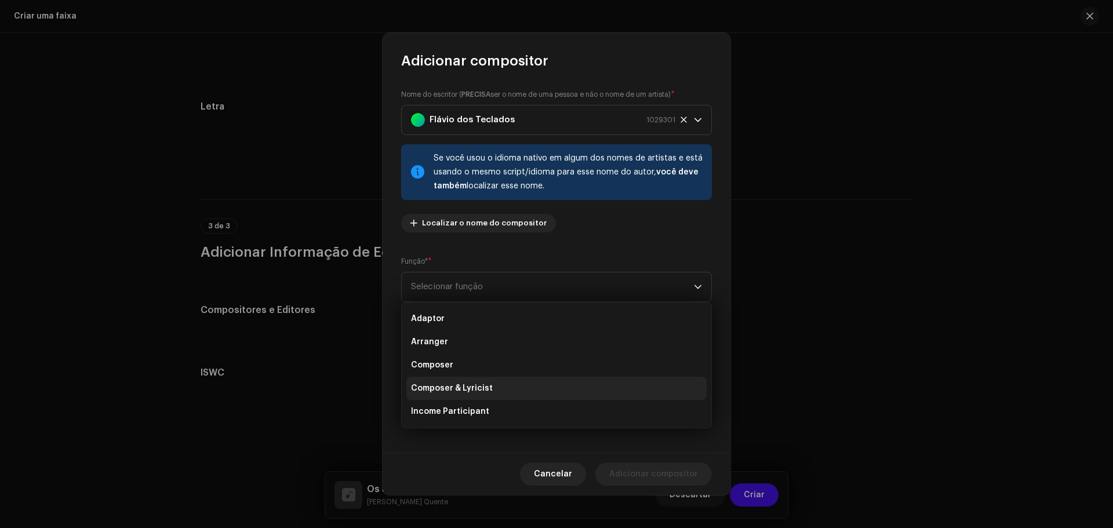
drag, startPoint x: 451, startPoint y: 364, endPoint x: 453, endPoint y: 383, distance: 18.7
click at [453, 383] on ul "Adaptor Arranger Composer Composer & Lyricist Income Participant Lyricist Sub A…" at bounding box center [557, 423] width 310 height 241
click at [453, 383] on span "Composer & Lyricist" at bounding box center [452, 389] width 82 height 12
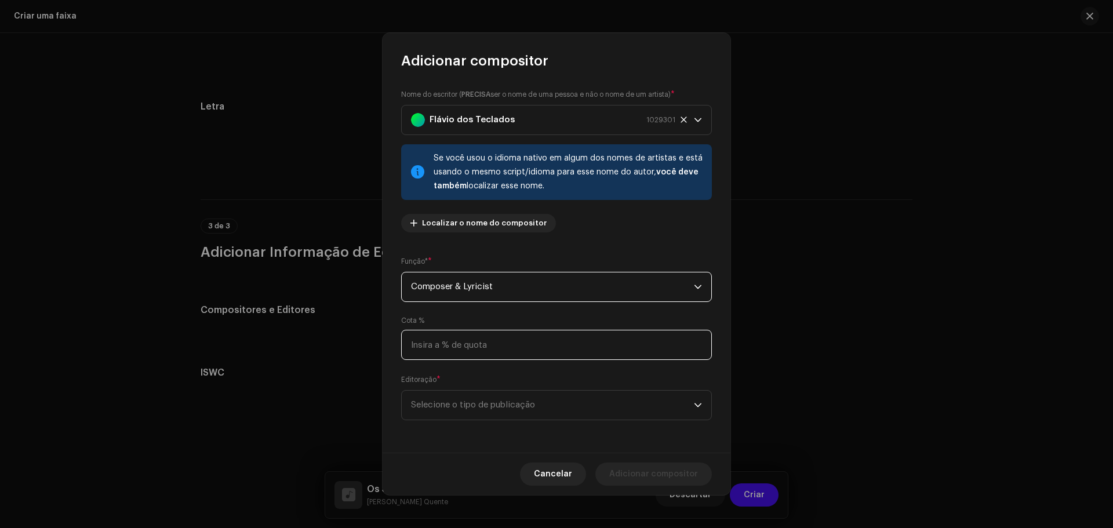
click at [453, 338] on input at bounding box center [556, 345] width 311 height 30
type input "80,00"
click at [458, 397] on span "Selecione o tipo de publicação" at bounding box center [552, 405] width 283 height 29
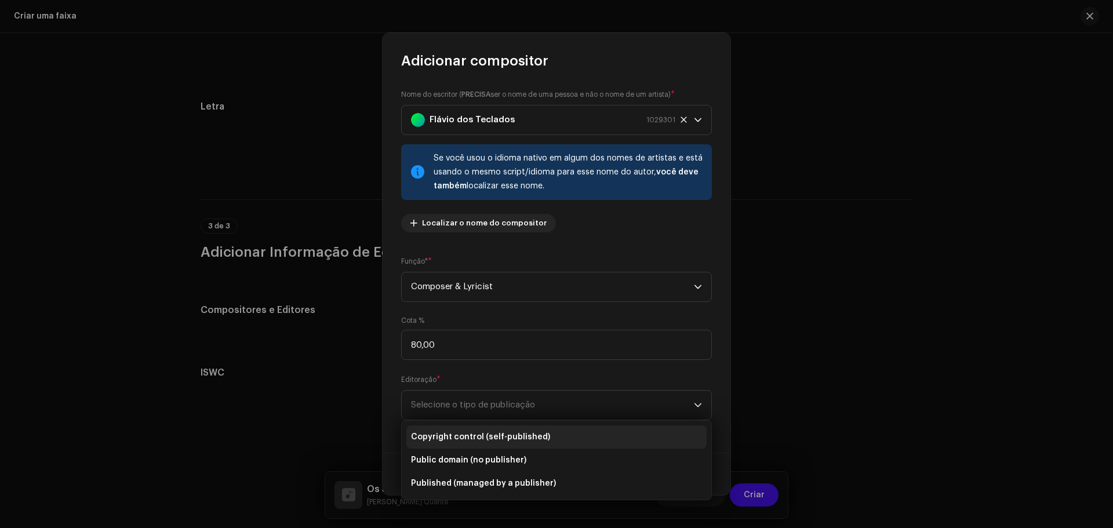
click at [453, 437] on span "Copyright control (self-published)" at bounding box center [480, 437] width 139 height 12
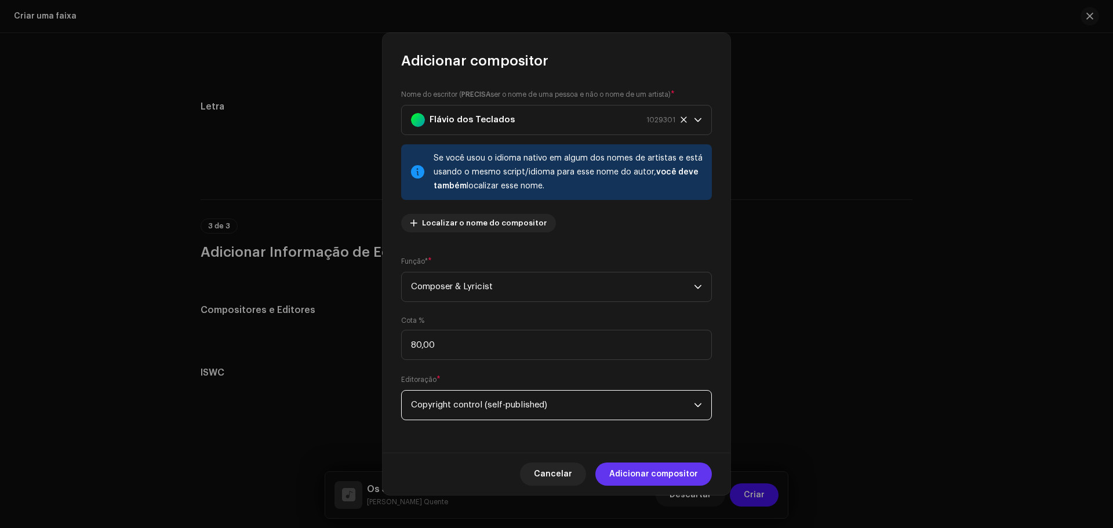
click at [693, 477] on span "Adicionar compositor" at bounding box center [653, 474] width 89 height 23
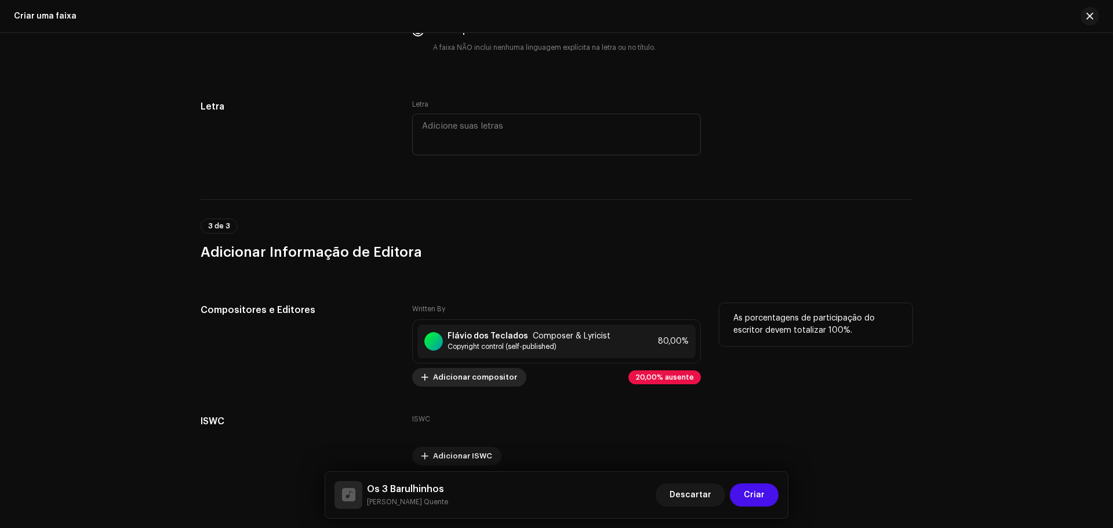
click at [476, 380] on span "Adicionar compositor" at bounding box center [475, 377] width 84 height 23
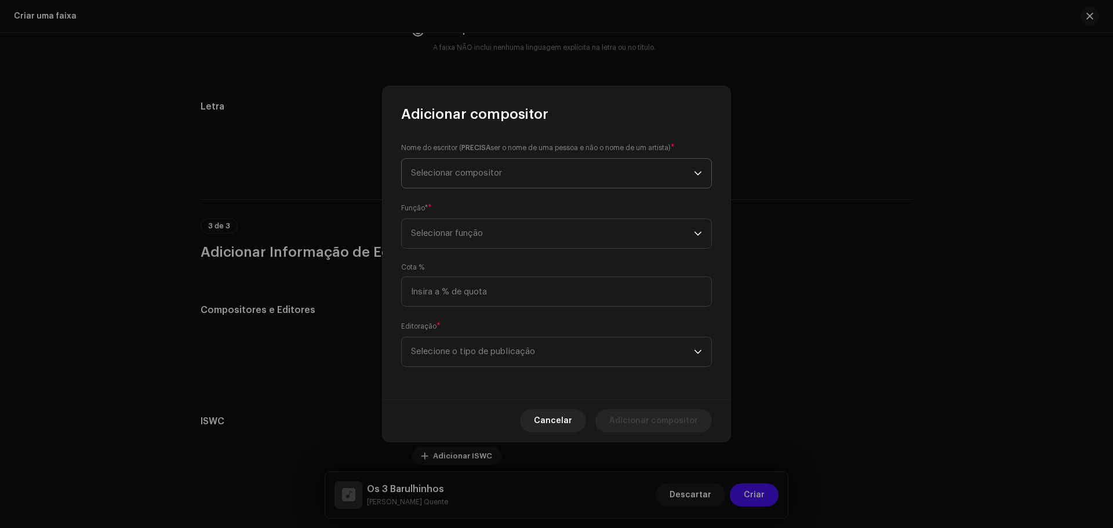
click at [472, 178] on span "Selecionar compositor" at bounding box center [552, 173] width 283 height 29
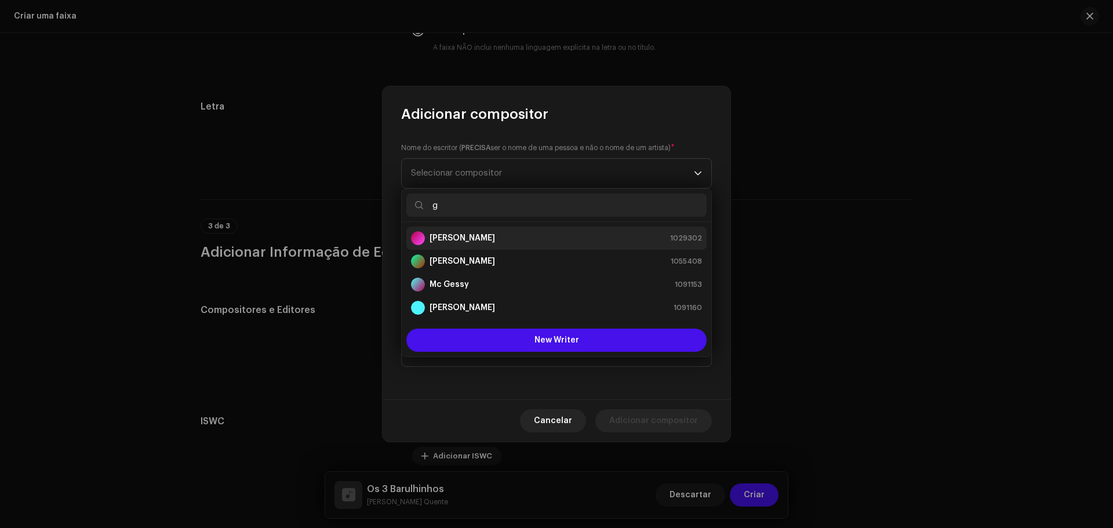
type input "g"
click at [480, 244] on strong "[PERSON_NAME]" at bounding box center [463, 239] width 66 height 12
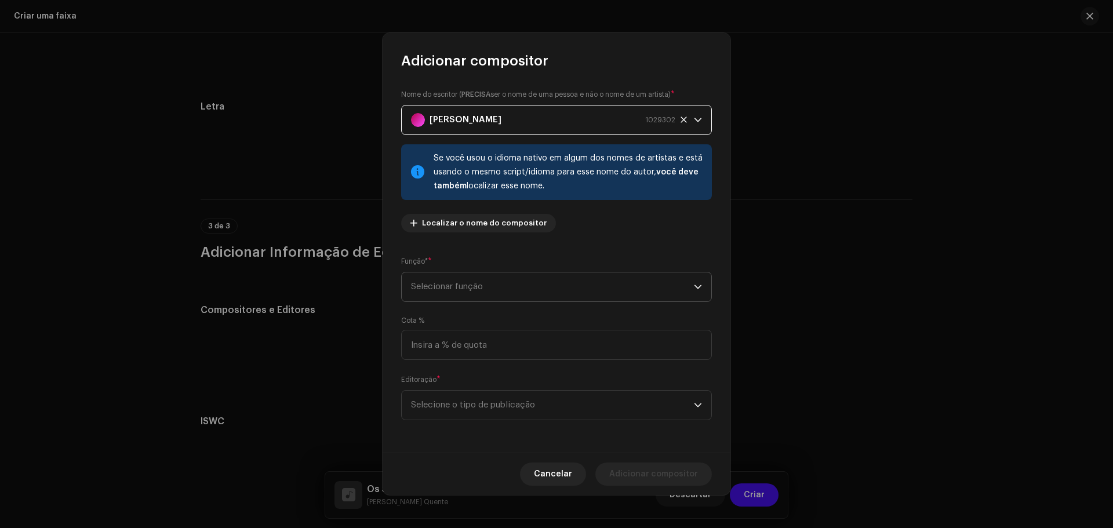
click at [487, 278] on span "Selecionar função" at bounding box center [552, 287] width 283 height 29
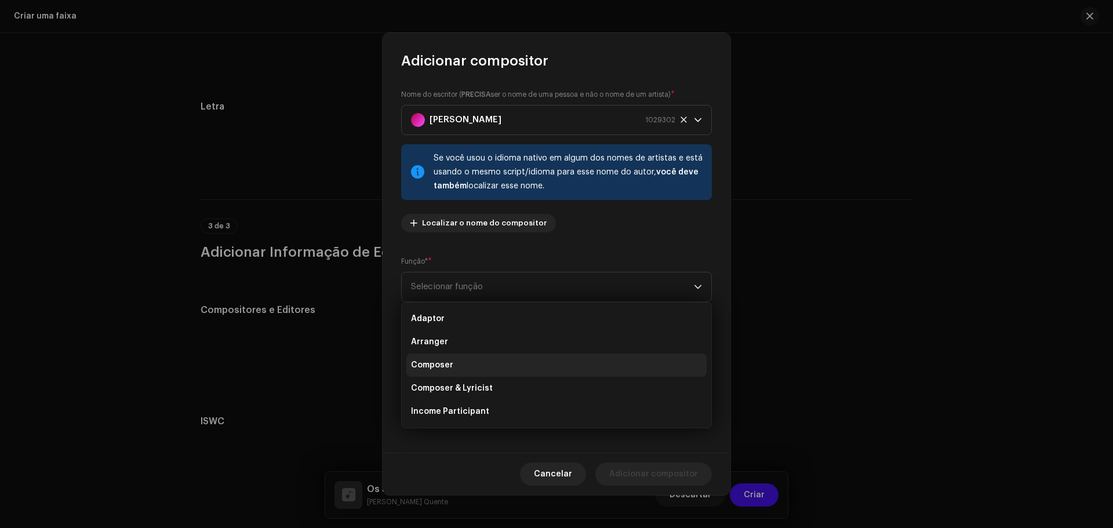
click at [467, 362] on li "Composer" at bounding box center [557, 365] width 300 height 23
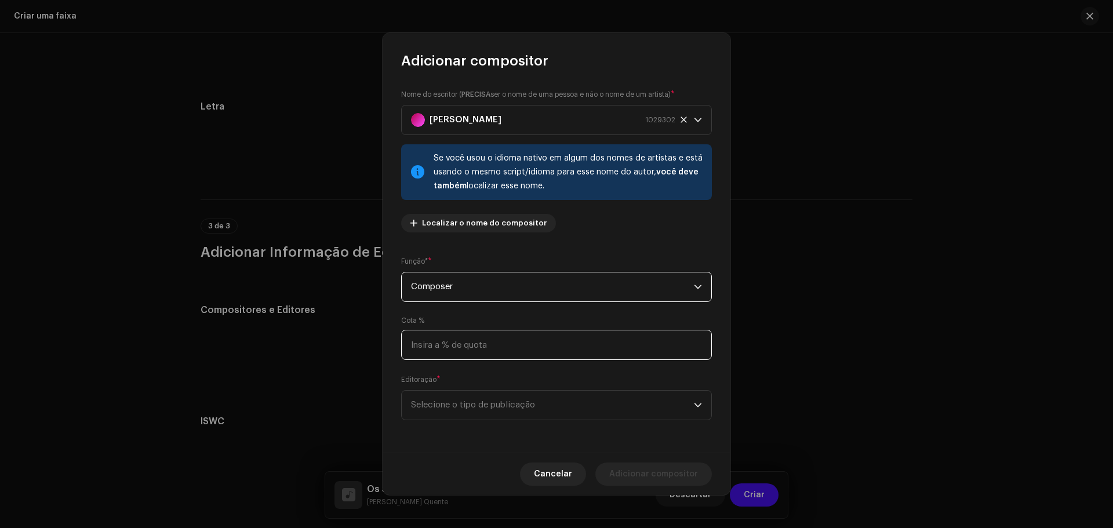
click at [475, 349] on input at bounding box center [556, 345] width 311 height 30
type input "20,00"
click at [484, 409] on span "Selecione o tipo de publicação" at bounding box center [552, 405] width 283 height 29
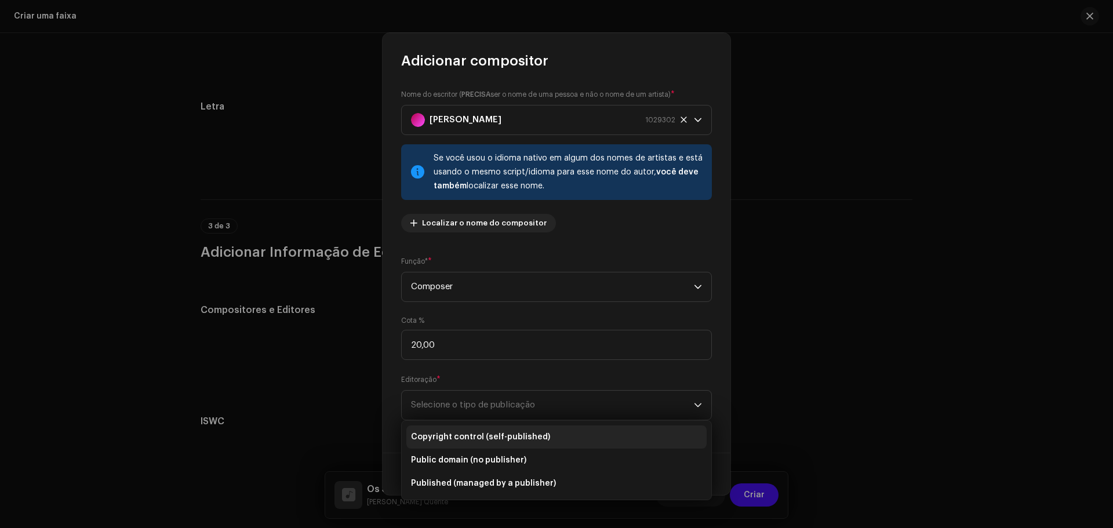
click at [470, 438] on span "Copyright control (self-published)" at bounding box center [480, 437] width 139 height 12
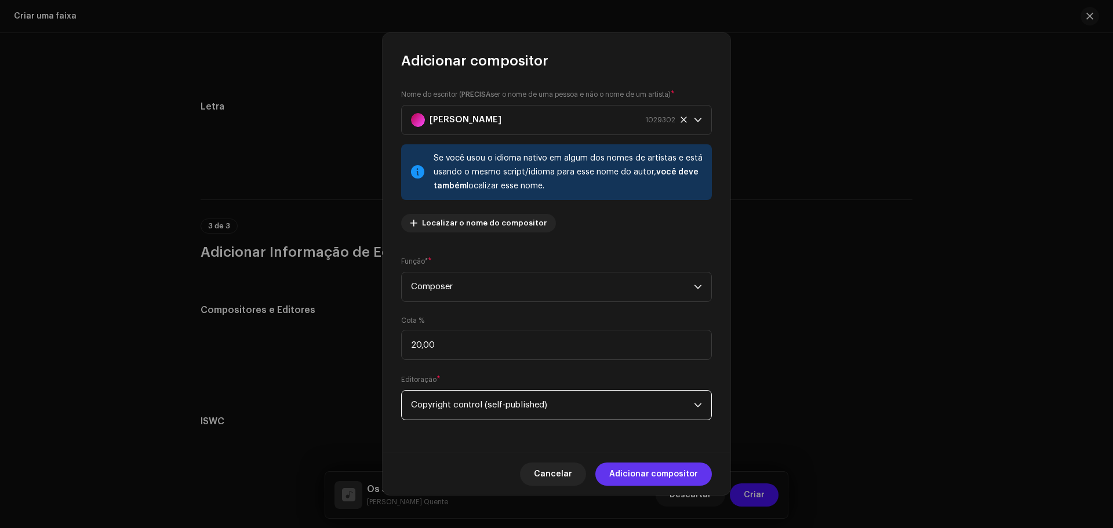
click at [641, 469] on span "Adicionar compositor" at bounding box center [653, 474] width 89 height 23
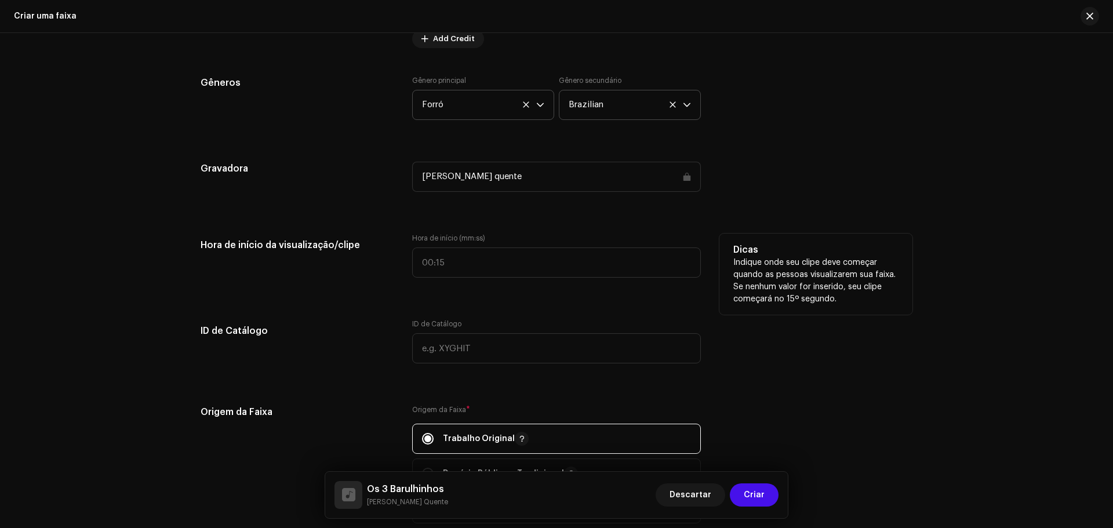
scroll to position [963, 0]
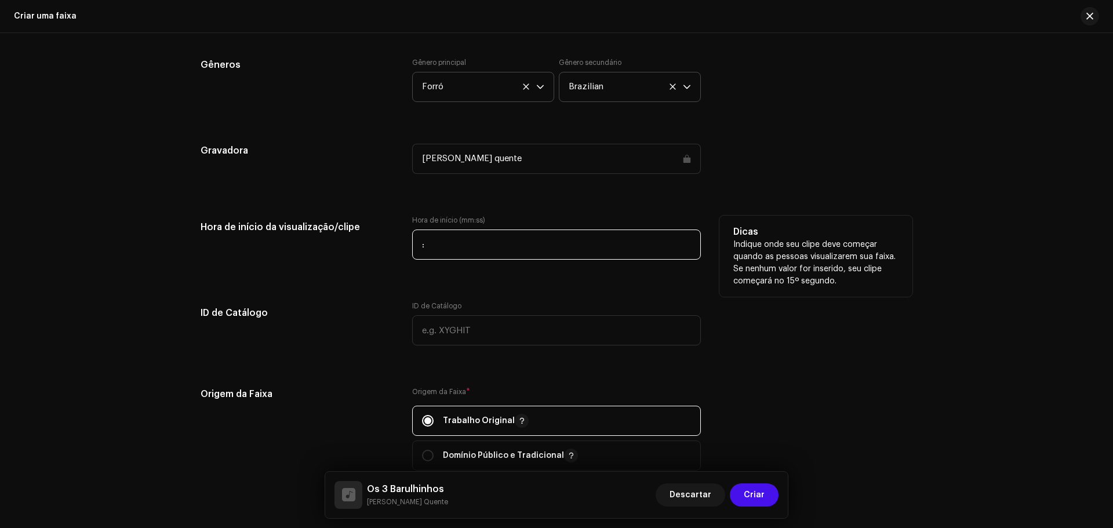
click at [452, 245] on input ":" at bounding box center [556, 245] width 289 height 30
type input "01:12"
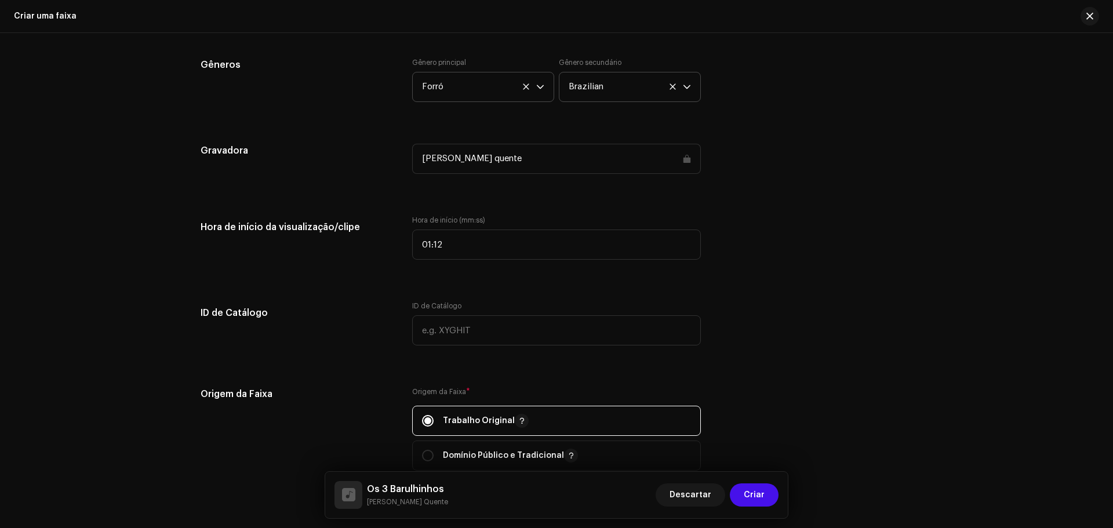
click at [696, 278] on div "Detalhes da faixa Complete o seguinte para finalizar sua faixa. 1 de 3 Adiciona…" at bounding box center [556, 337] width 749 height 2479
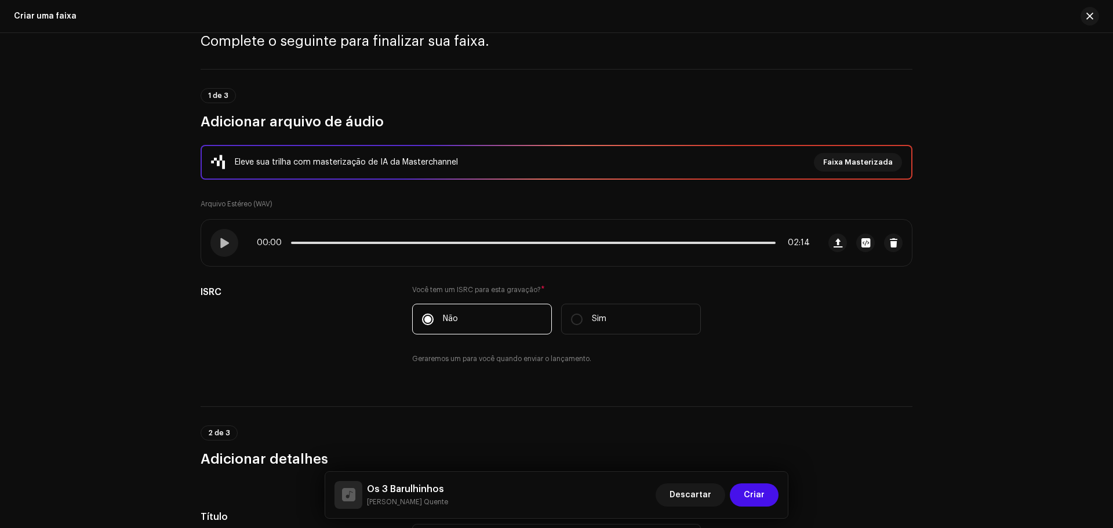
scroll to position [0, 0]
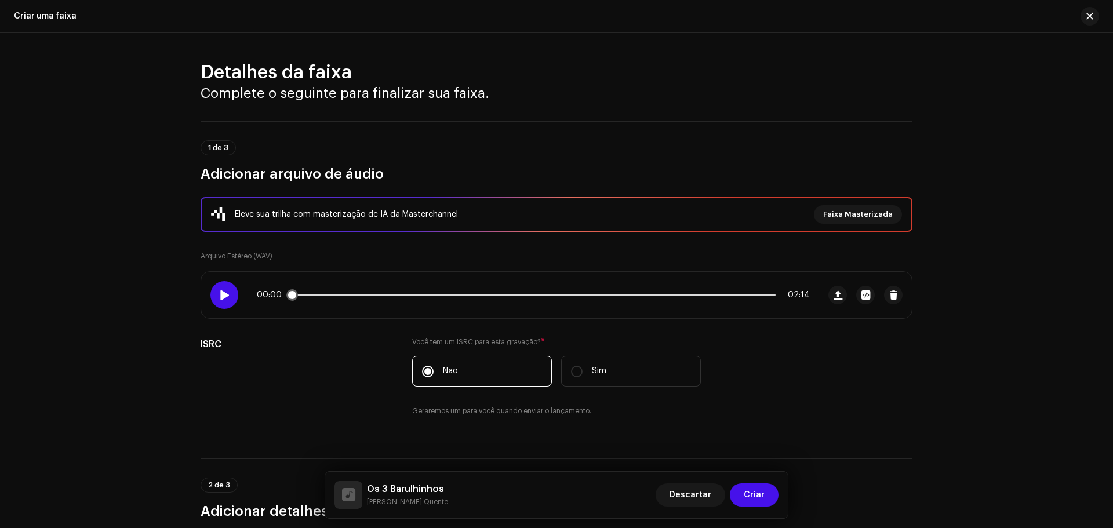
click at [215, 295] on div at bounding box center [225, 295] width 28 height 28
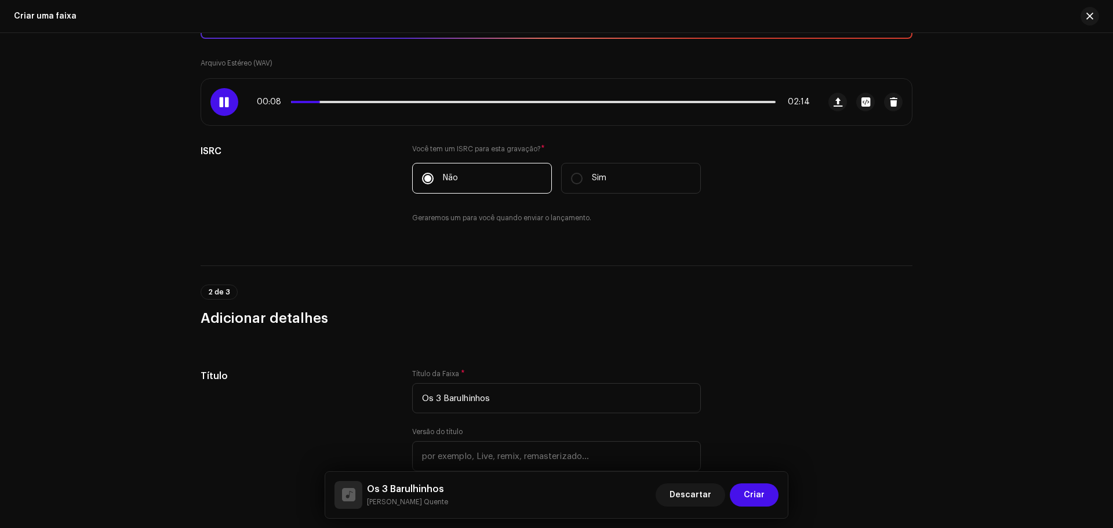
scroll to position [116, 0]
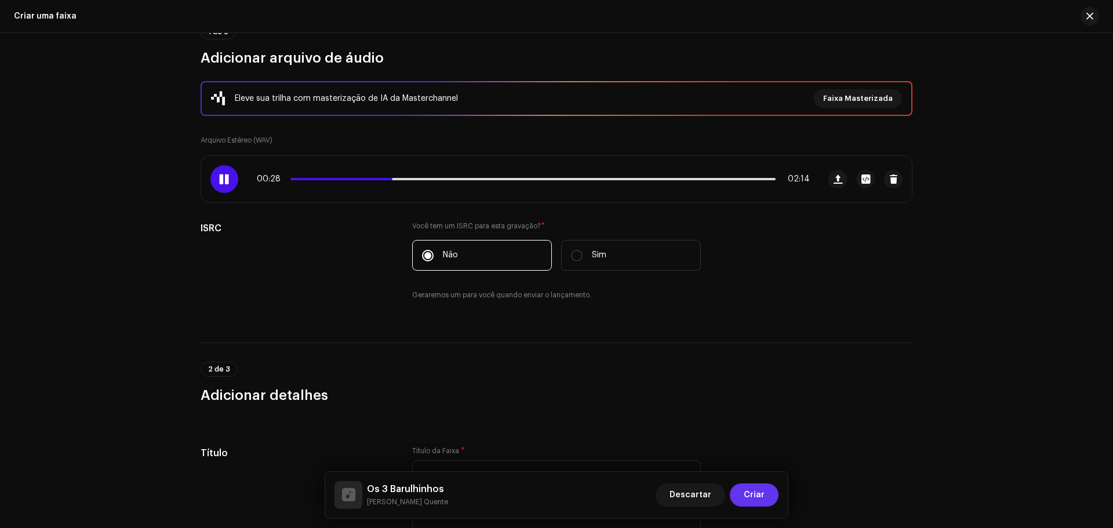
click at [753, 498] on span "Criar" at bounding box center [754, 495] width 21 height 23
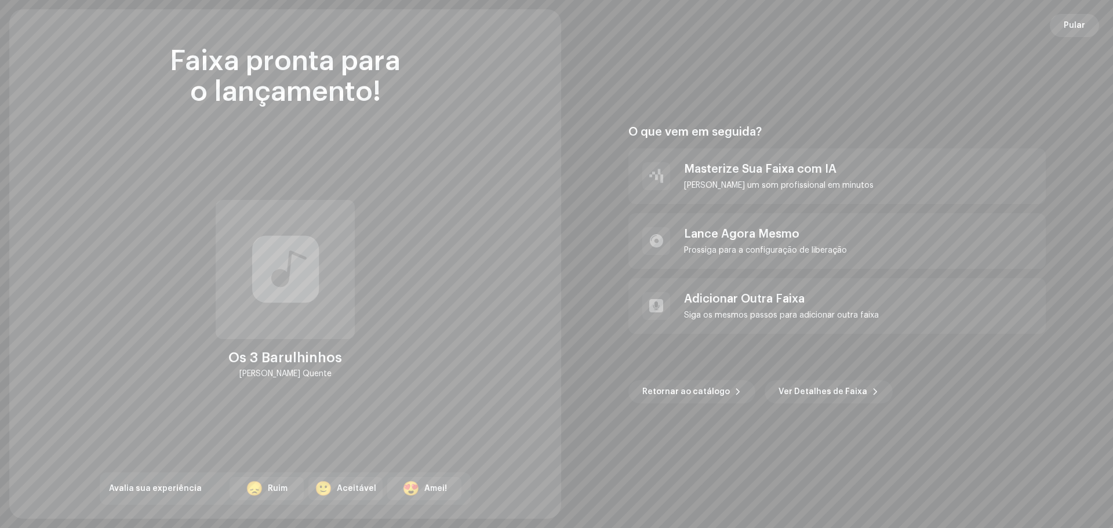
click at [1077, 27] on span "Pular" at bounding box center [1074, 25] width 21 height 23
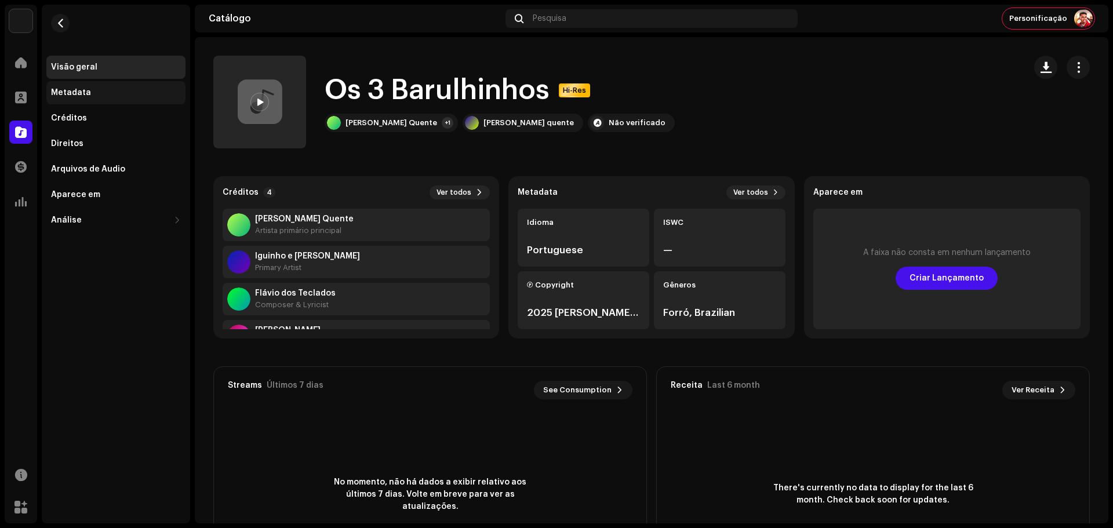
click at [104, 96] on div "Metadata" at bounding box center [116, 92] width 130 height 9
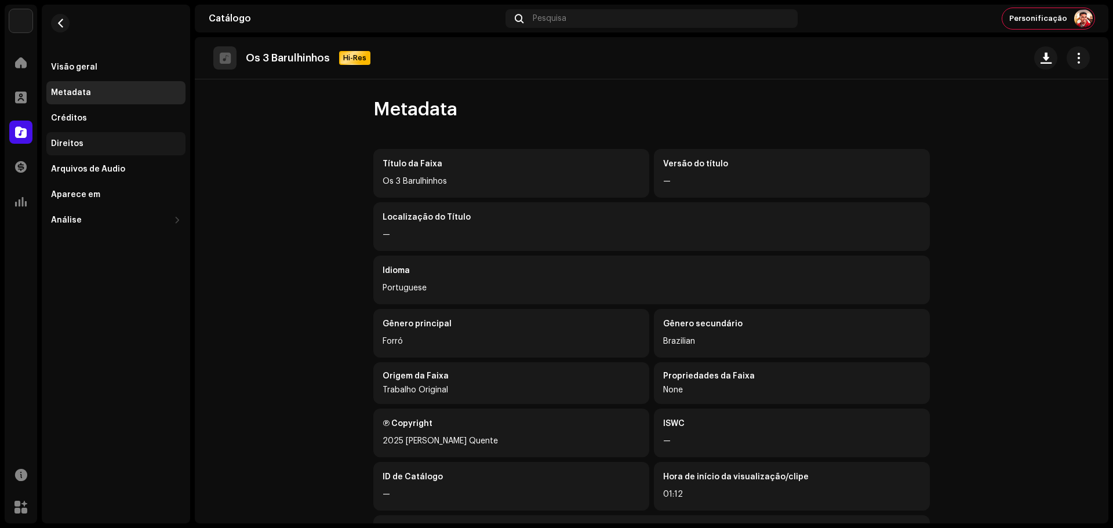
click at [108, 144] on div "Direitos" at bounding box center [116, 143] width 130 height 9
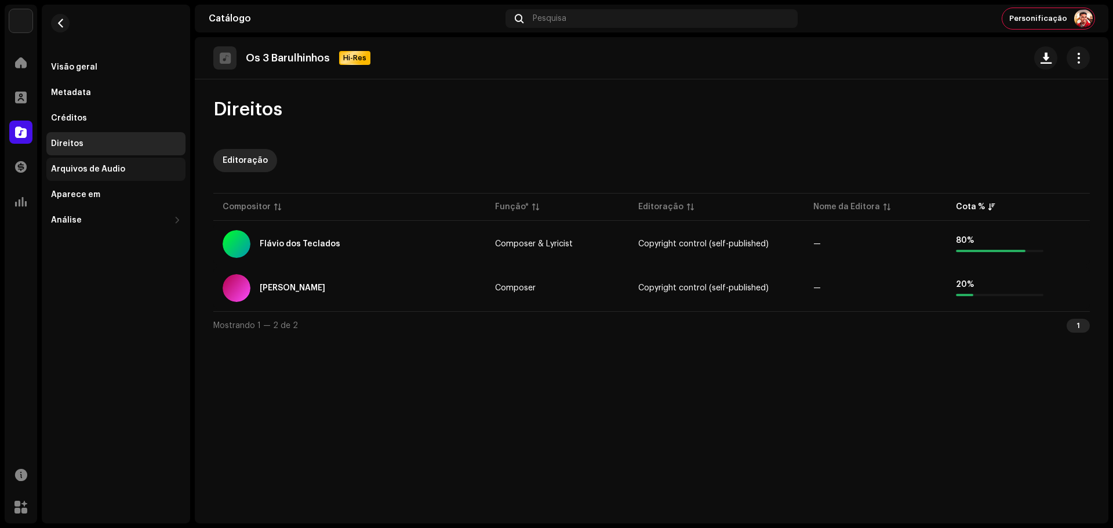
click at [106, 179] on div "Arquivos de Áudio" at bounding box center [115, 169] width 139 height 23
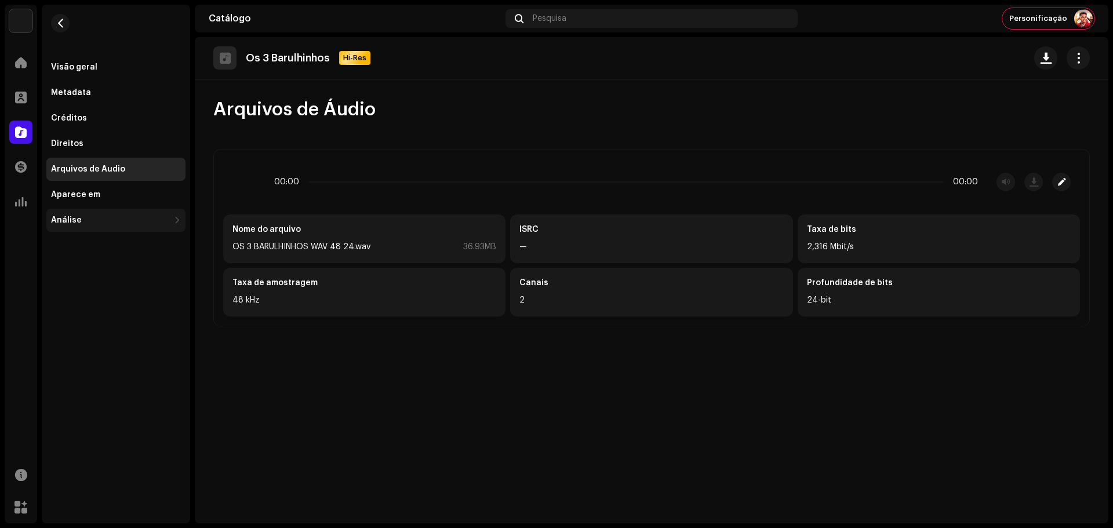
click at [97, 217] on div "Análise" at bounding box center [110, 220] width 118 height 9
click at [79, 64] on div "Visão geral" at bounding box center [74, 67] width 46 height 9
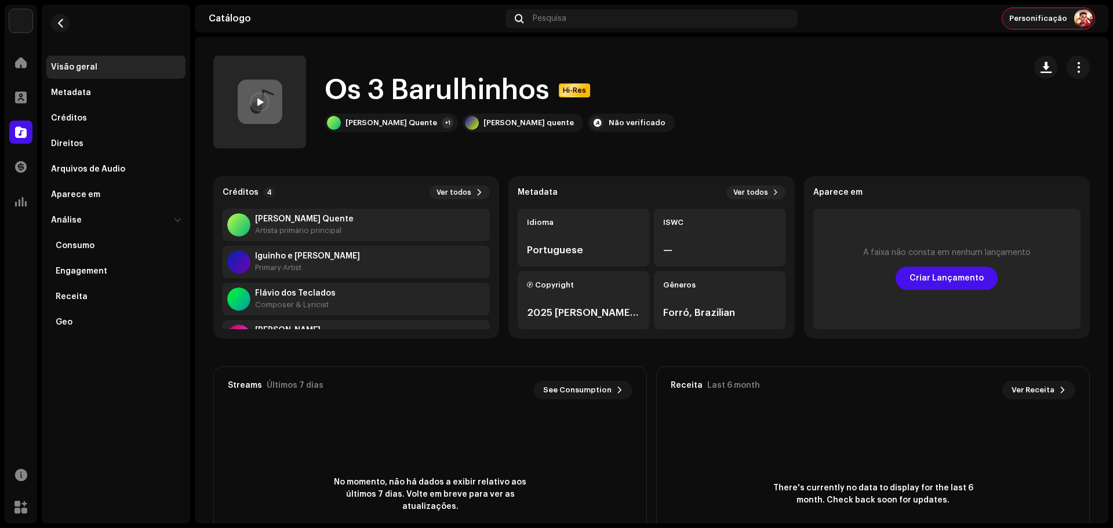
click at [1038, 14] on span "Personificação" at bounding box center [1039, 18] width 58 height 9
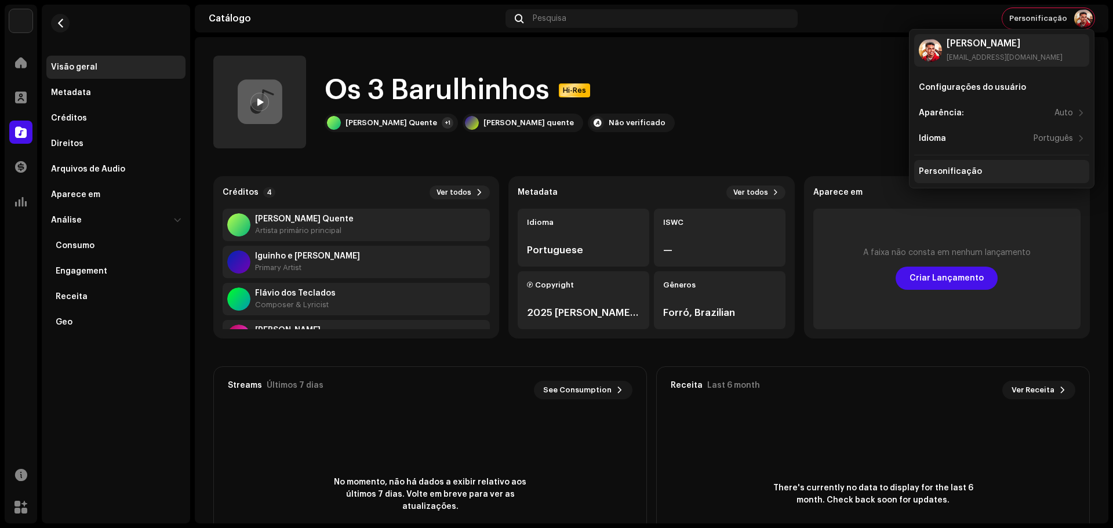
click at [941, 171] on div "Personificação" at bounding box center [950, 171] width 63 height 9
